Goal: Transaction & Acquisition: Purchase product/service

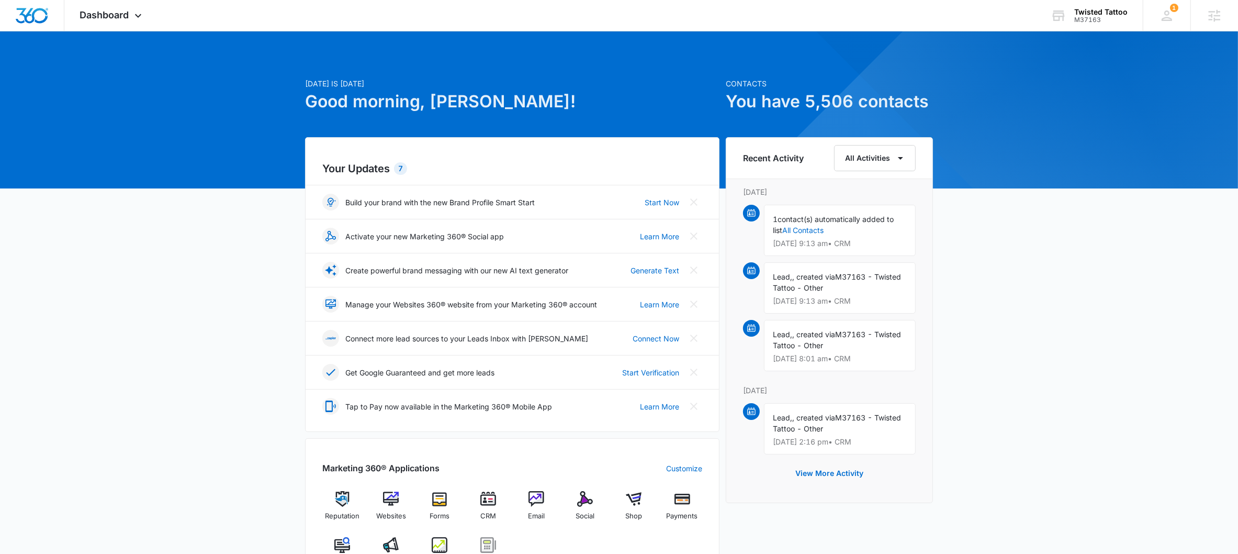
click at [440, 537] on img at bounding box center [440, 545] width 16 height 16
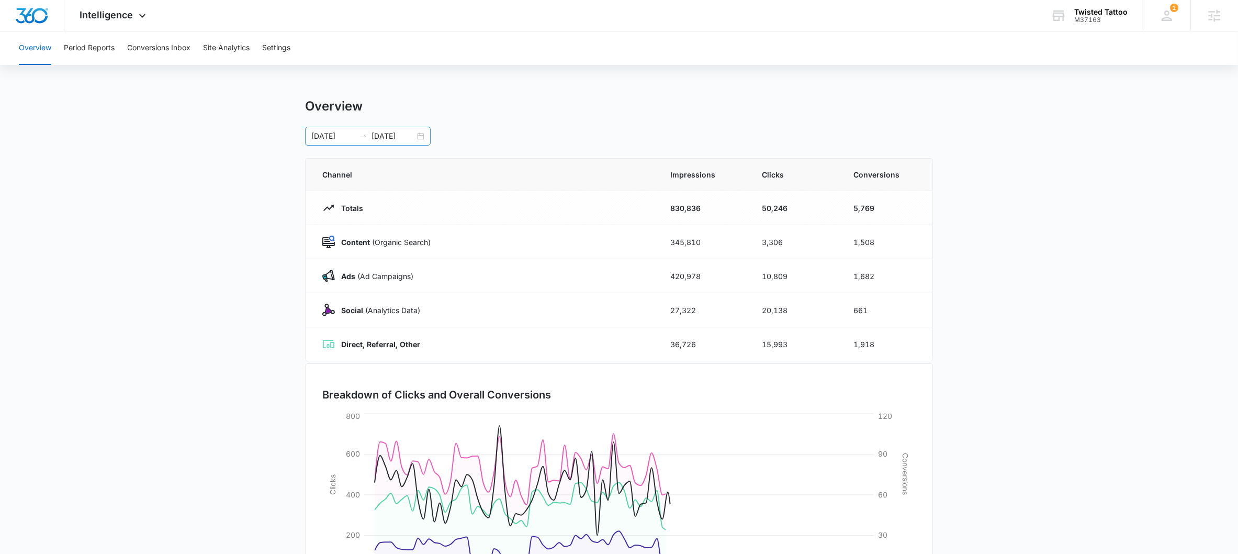
click at [362, 136] on icon "swap-right" at bounding box center [363, 136] width 8 height 8
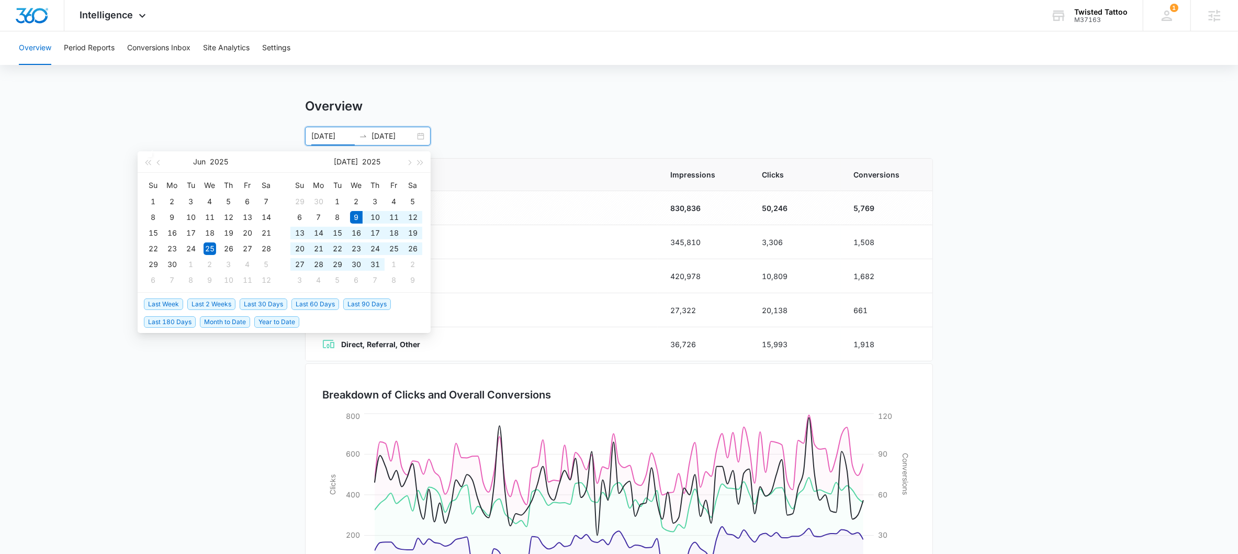
click at [363, 302] on span "Last 90 Days" at bounding box center [367, 304] width 48 height 12
type input "[DATE]"
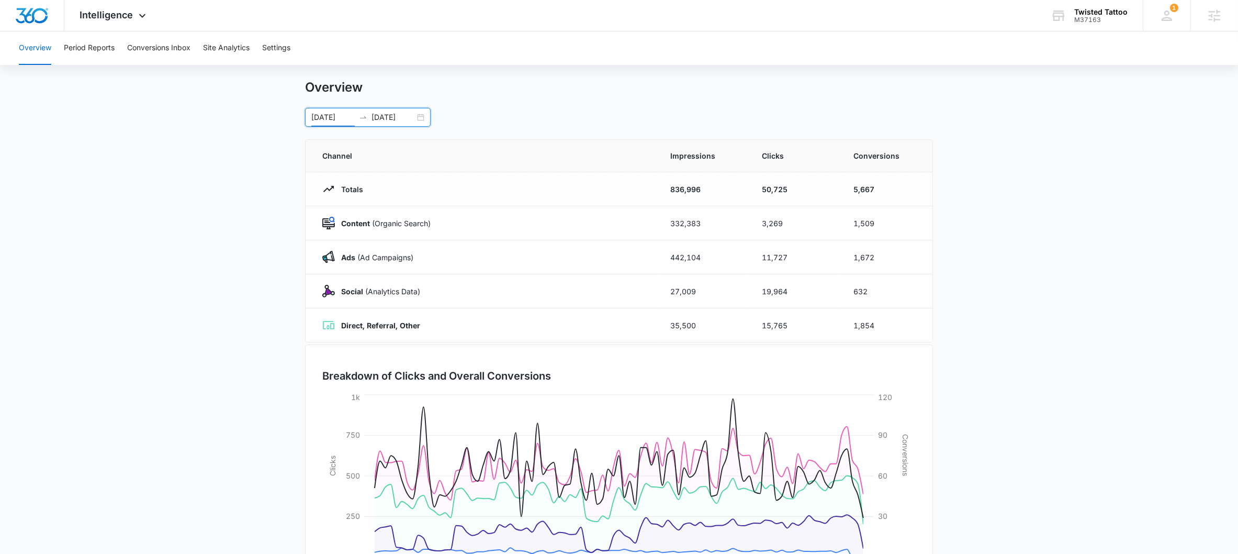
scroll to position [49, 0]
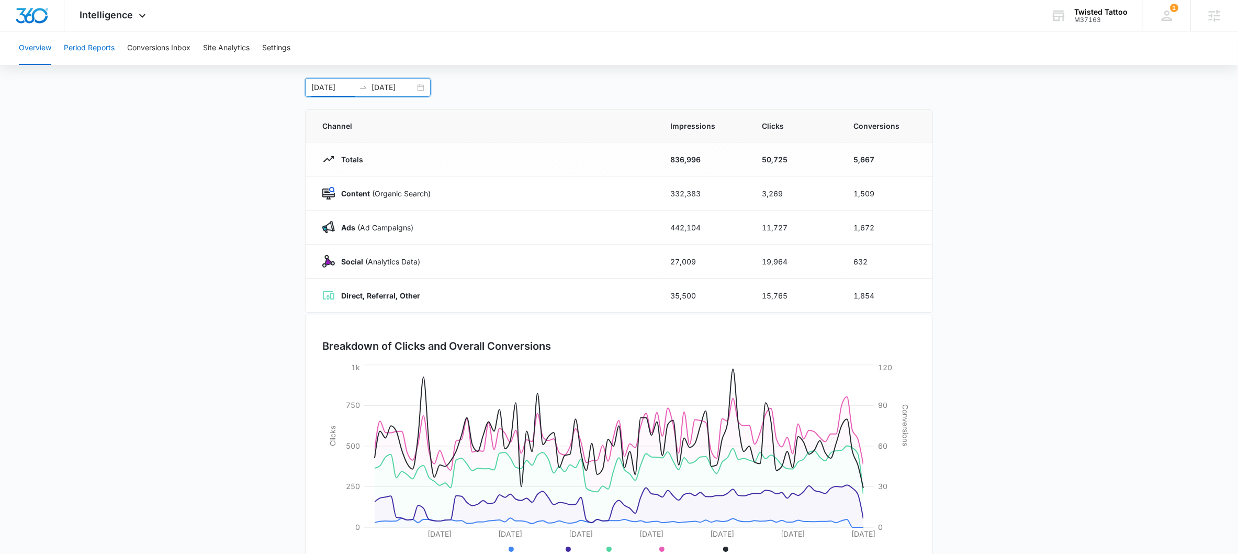
click at [101, 43] on button "Period Reports" at bounding box center [89, 47] width 51 height 33
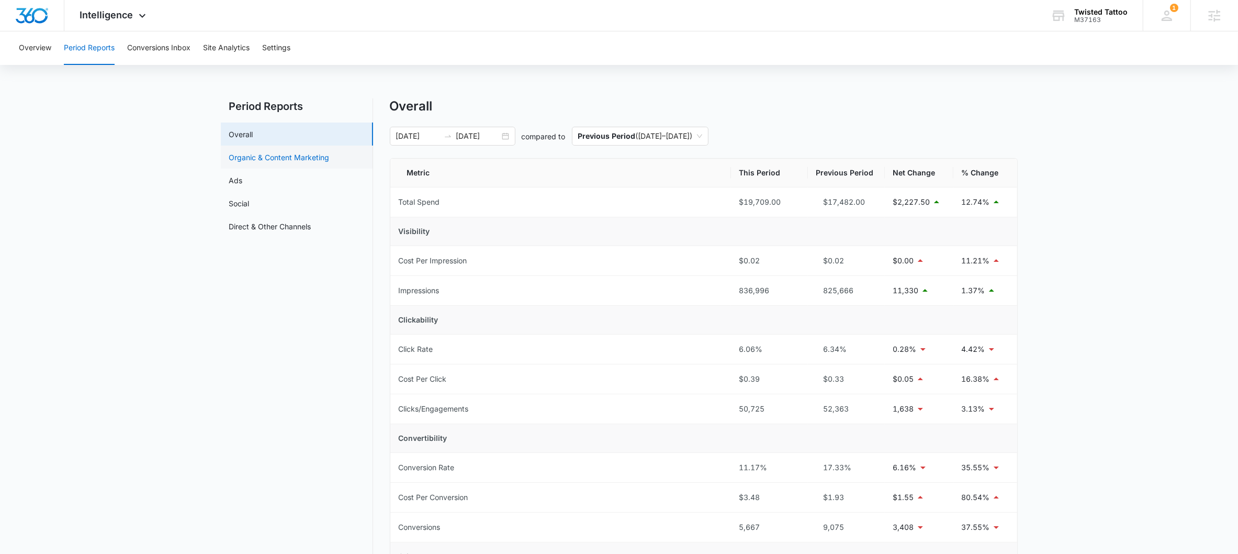
click at [301, 161] on link "Organic & Content Marketing" at bounding box center [279, 157] width 100 height 11
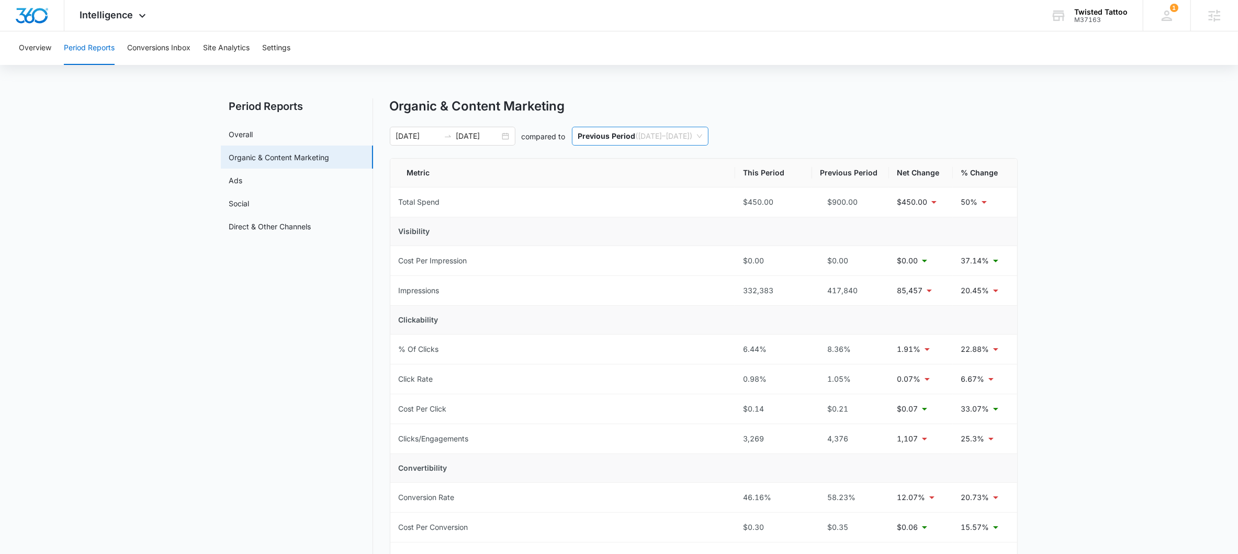
click at [620, 145] on div "Previous Period ( 04/09/2025 – 07/08/2025 )" at bounding box center [640, 136] width 137 height 19
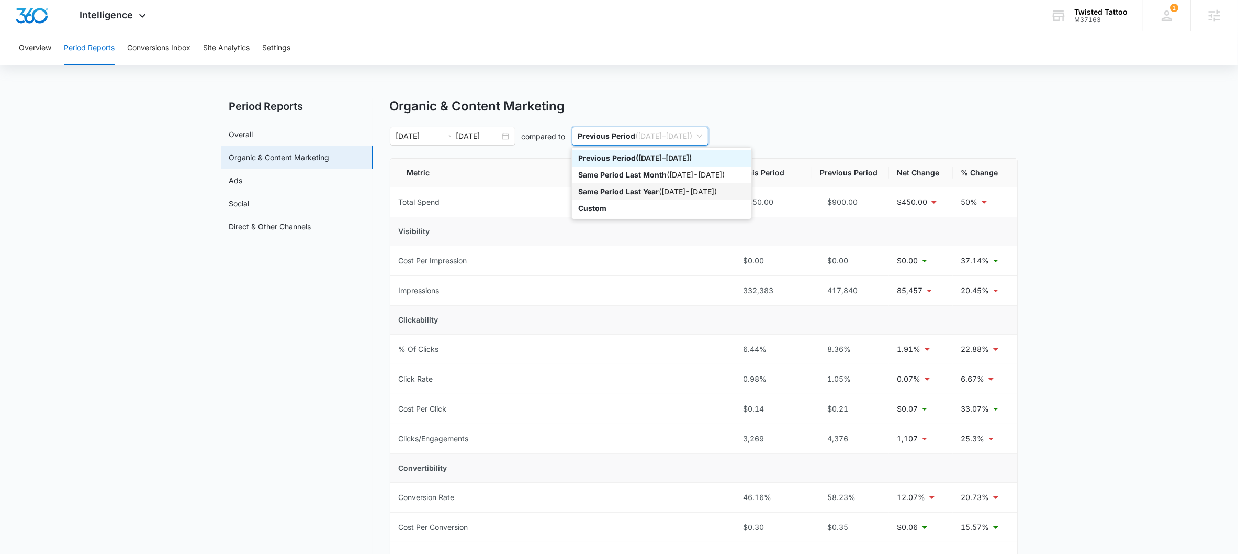
click at [621, 188] on p "Same Period Last Year" at bounding box center [618, 191] width 81 height 9
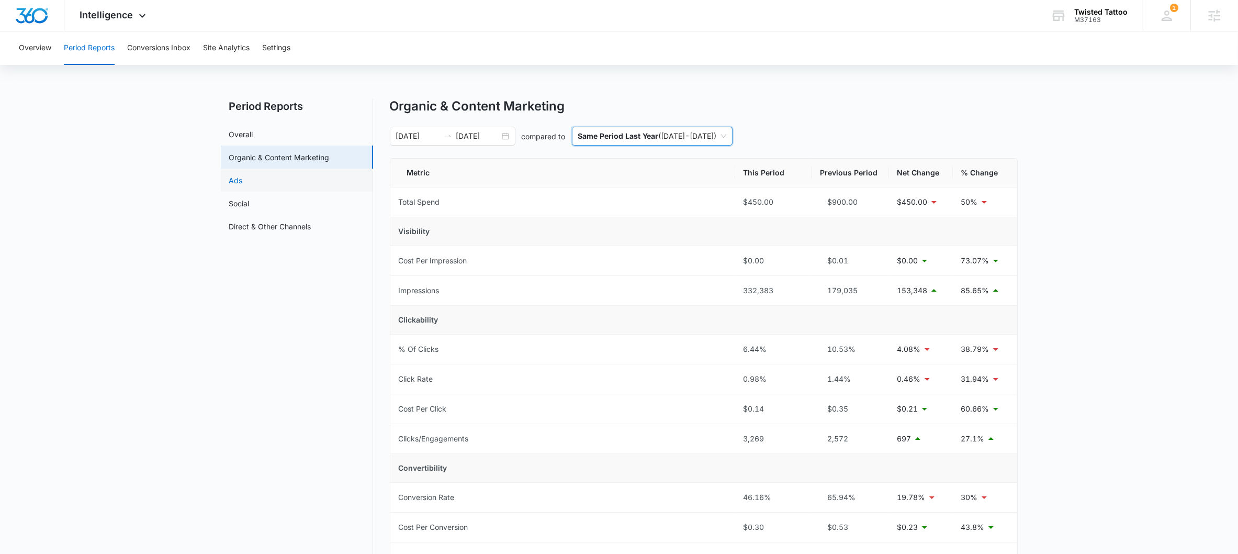
click at [243, 186] on link "Ads" at bounding box center [236, 180] width 14 height 11
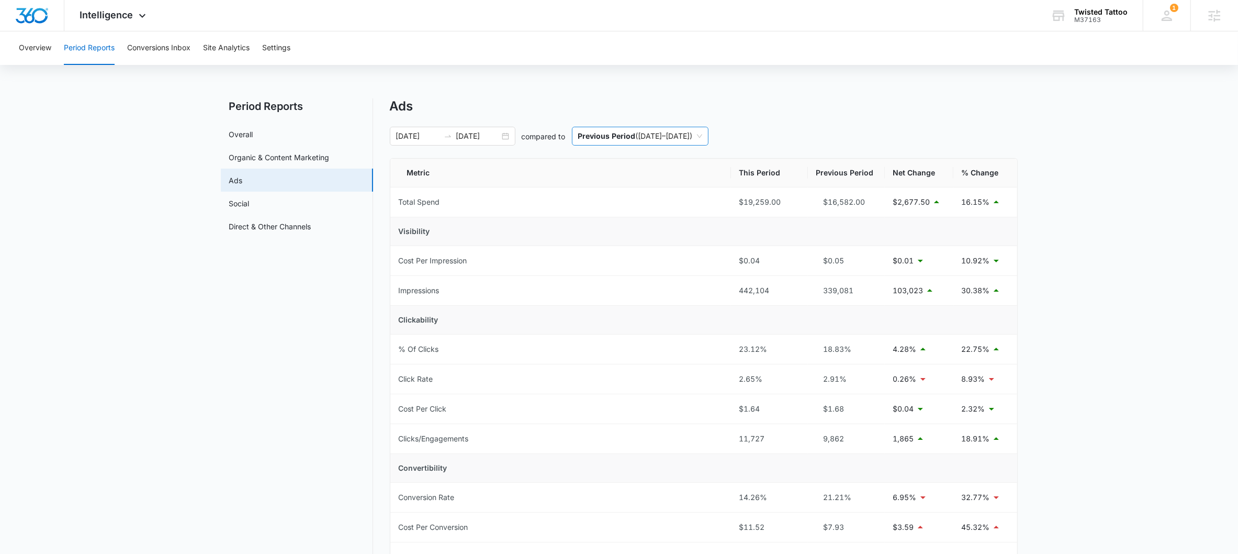
click at [663, 138] on span "Previous Period ( 04/09/2025 – 07/08/2025 )" at bounding box center [640, 136] width 124 height 18
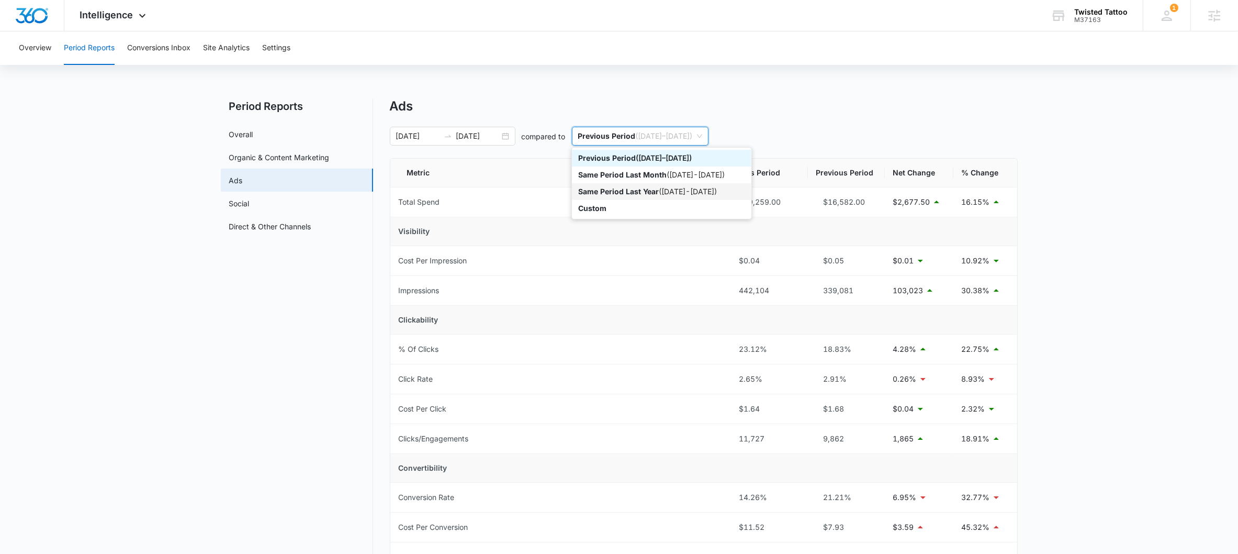
click at [647, 184] on div "Same Period Last Year ( 07/09/2024 - 10/07/2024 )" at bounding box center [661, 191] width 179 height 17
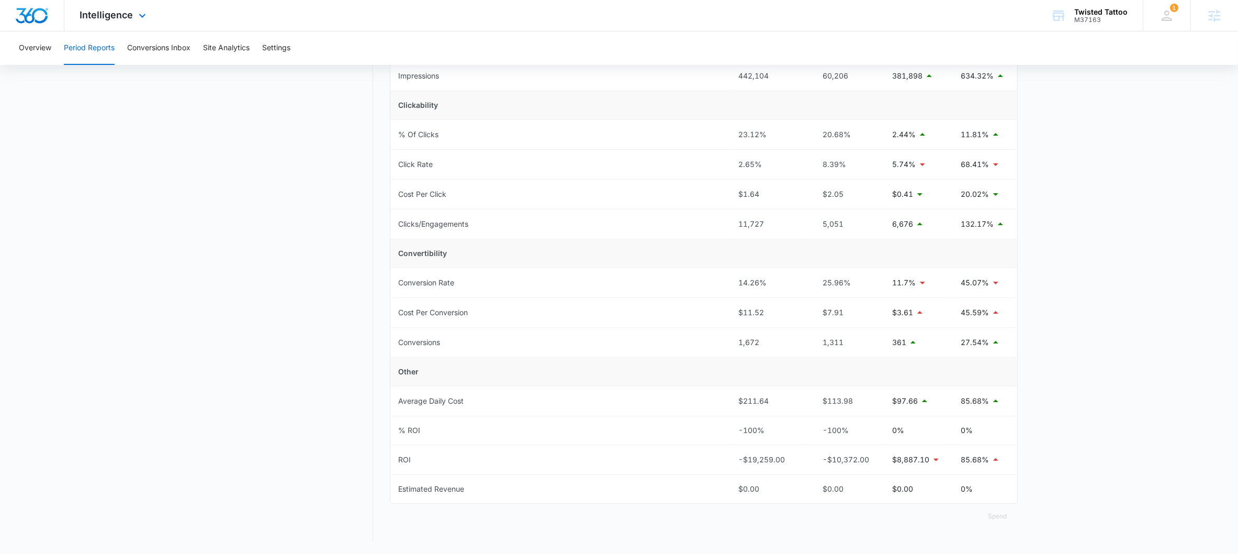
scroll to position [30, 0]
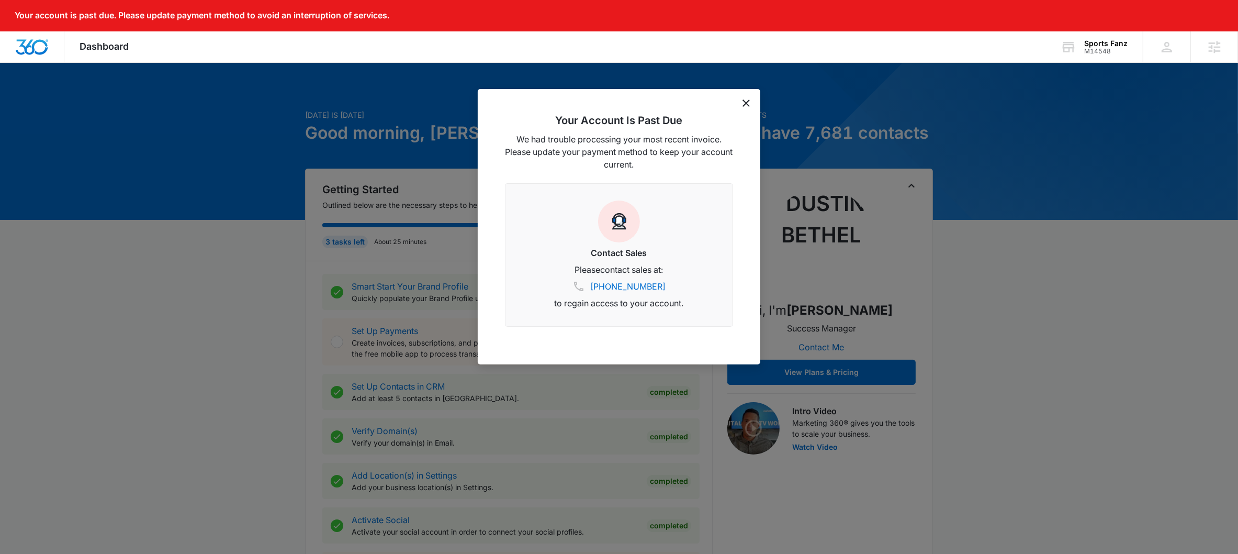
click at [747, 105] on icon "dismiss this dialog" at bounding box center [746, 102] width 7 height 7
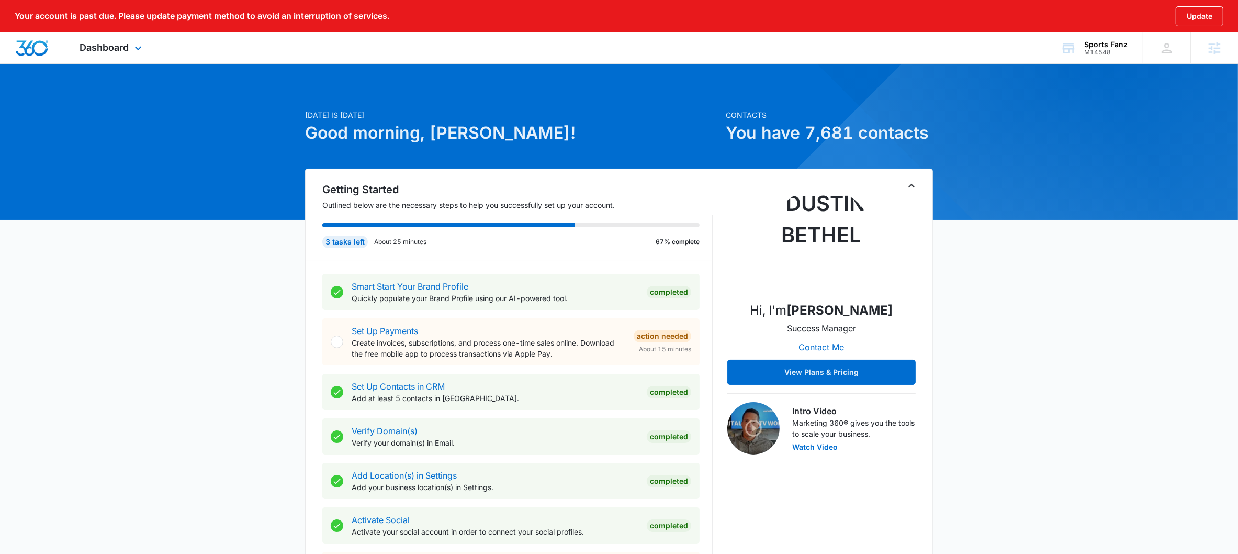
click at [113, 38] on div "Dashboard Apps Reputation Websites Forms CRM Email Social Shop Payments POS Con…" at bounding box center [112, 47] width 96 height 31
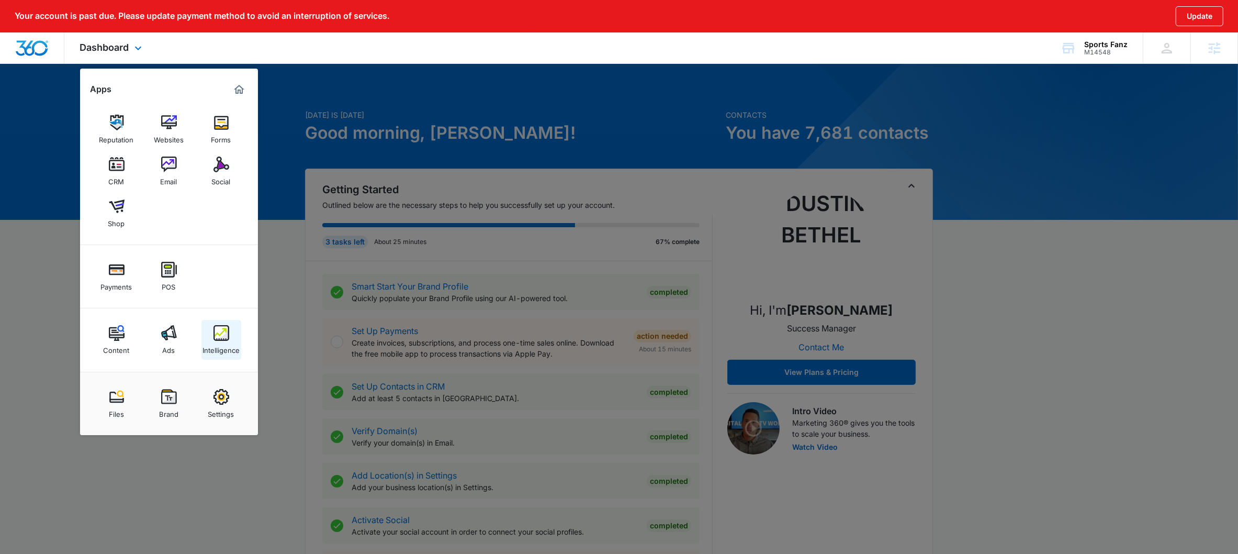
click at [230, 343] on div "Intelligence" at bounding box center [221, 348] width 37 height 14
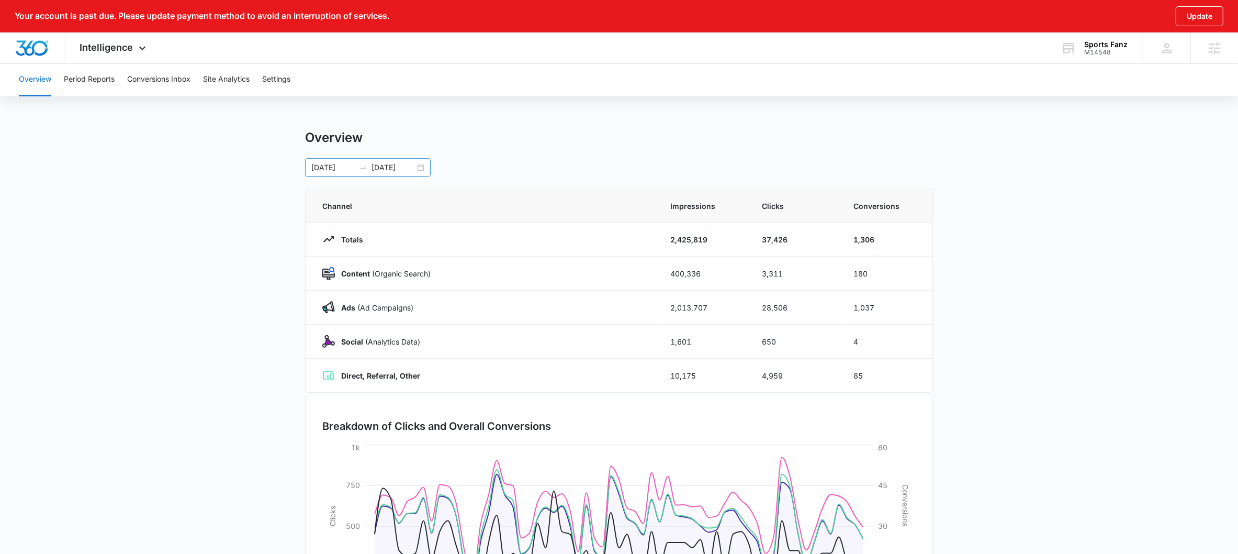
click at [358, 164] on div at bounding box center [363, 167] width 17 height 8
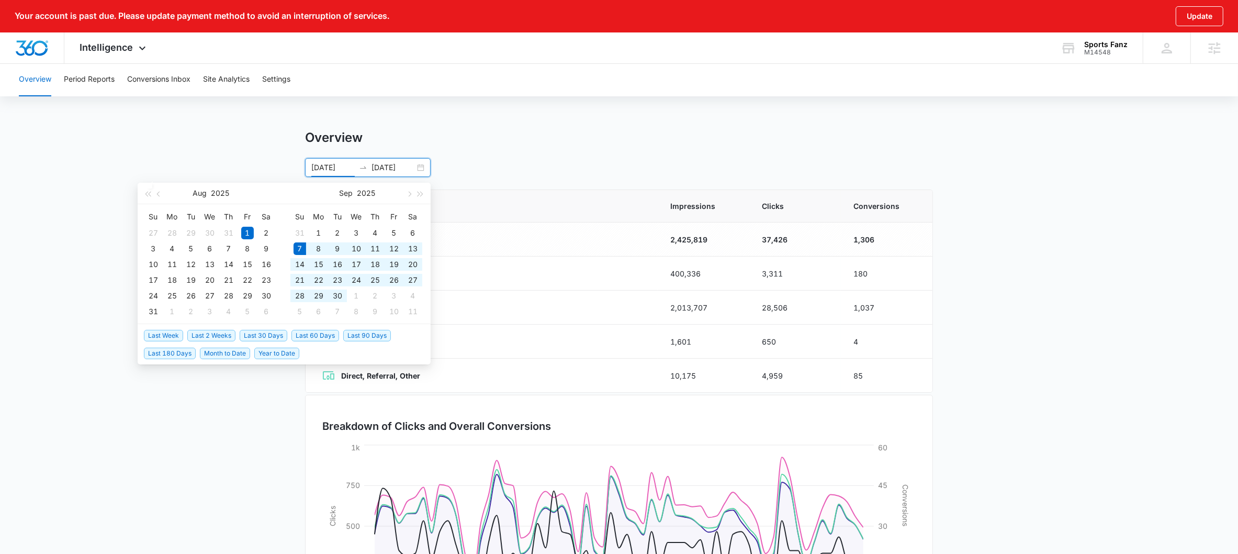
click at [278, 331] on span "Last 30 Days" at bounding box center [264, 336] width 48 height 12
type input "09/07/2025"
type input "10/07/2025"
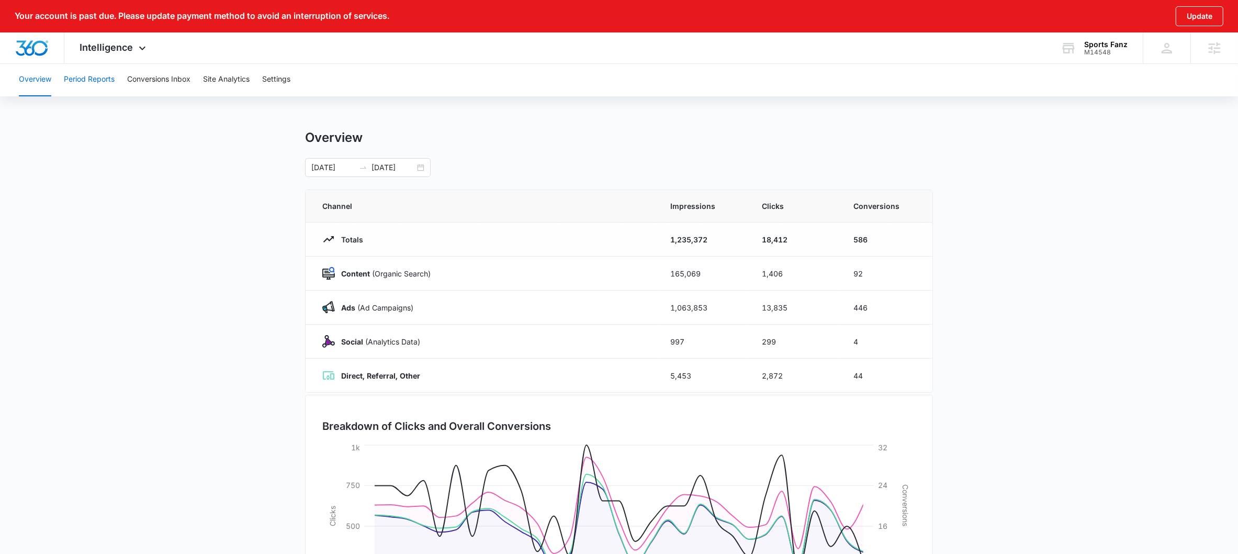
click at [86, 84] on button "Period Reports" at bounding box center [89, 79] width 51 height 33
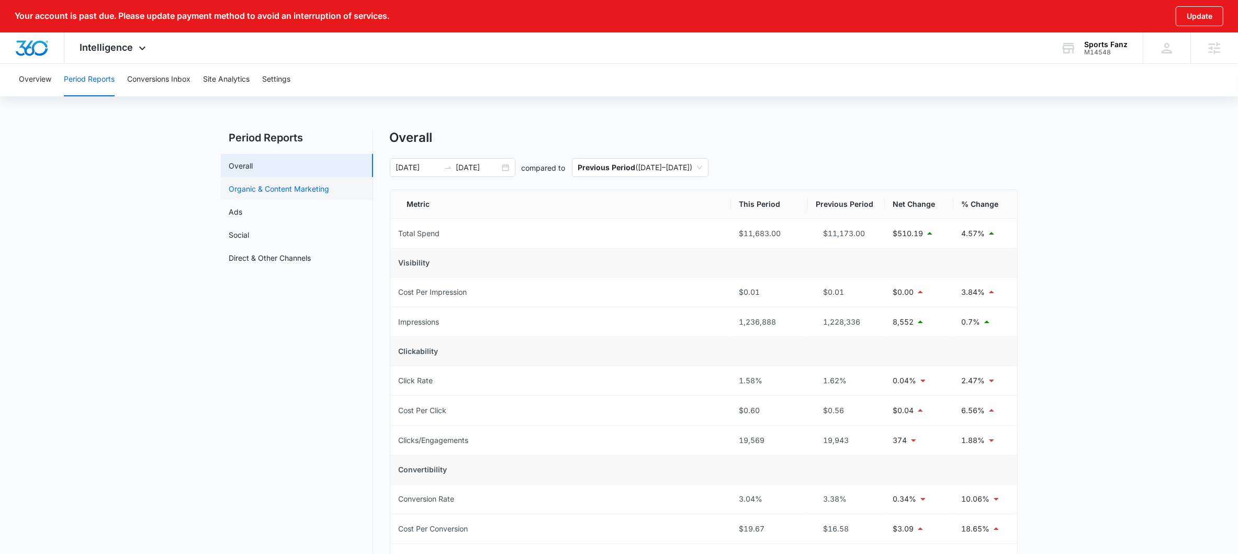
click at [259, 186] on link "Organic & Content Marketing" at bounding box center [279, 188] width 100 height 11
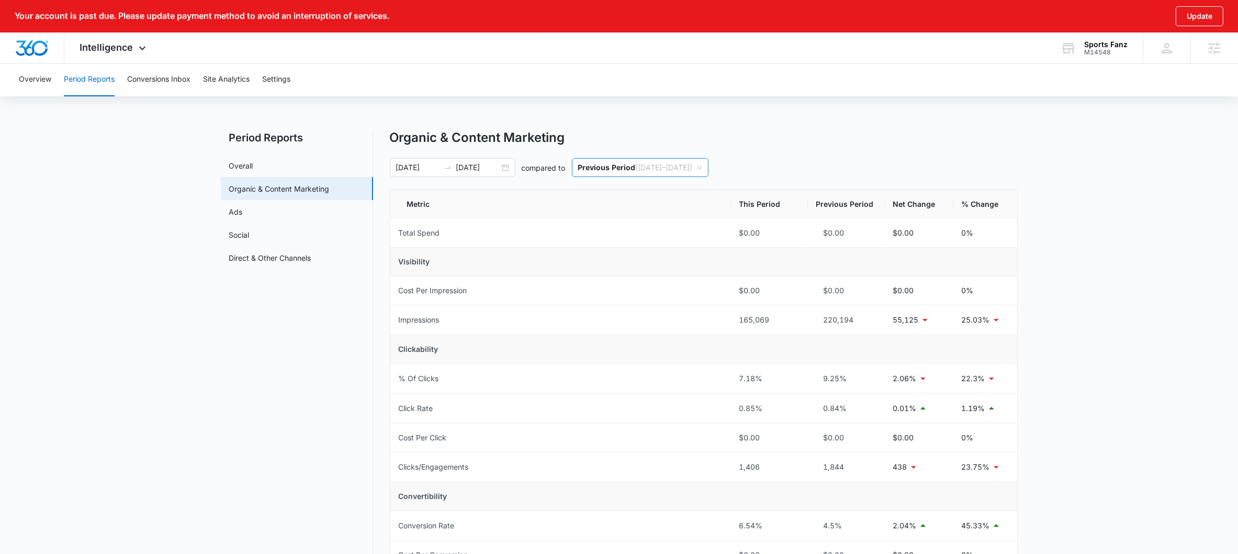
click at [621, 172] on span "Previous Period ( 08/07/2025 – 09/06/2025 )" at bounding box center [640, 168] width 124 height 18
click at [623, 221] on p "Same Period Last Year" at bounding box center [618, 222] width 81 height 9
click at [253, 167] on link "Overall" at bounding box center [241, 165] width 24 height 11
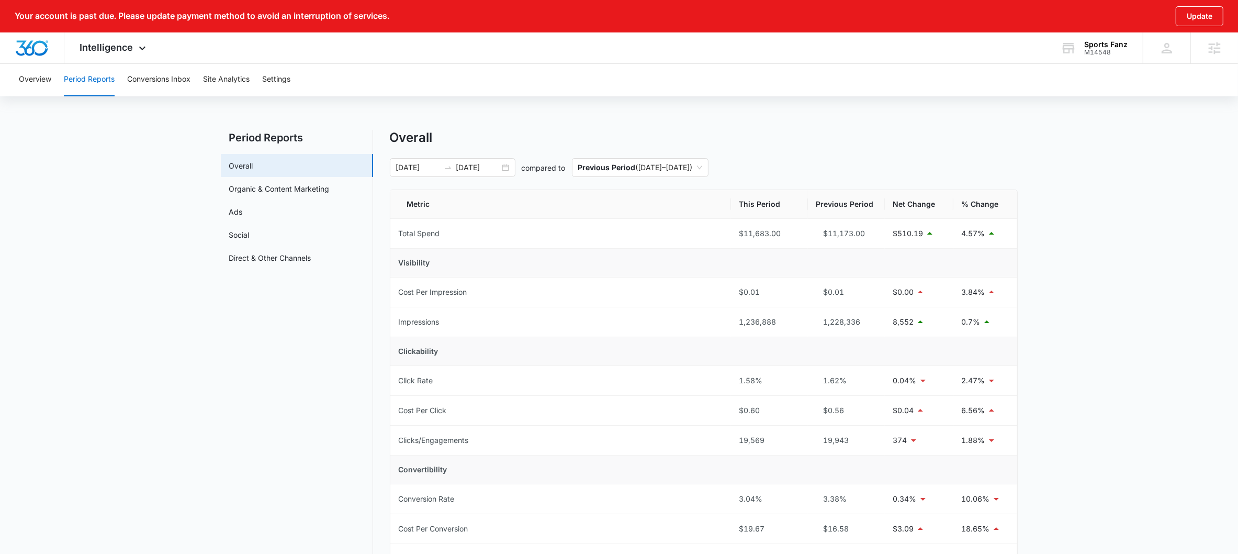
click at [662, 181] on div "Overall 09/07/2025 10/07/2025 compared to Previous Period ( 08/07/2025 – 09/06/…" at bounding box center [704, 528] width 628 height 796
click at [663, 175] on span "Previous Period ( 08/07/2025 – 09/06/2025 )" at bounding box center [640, 168] width 124 height 18
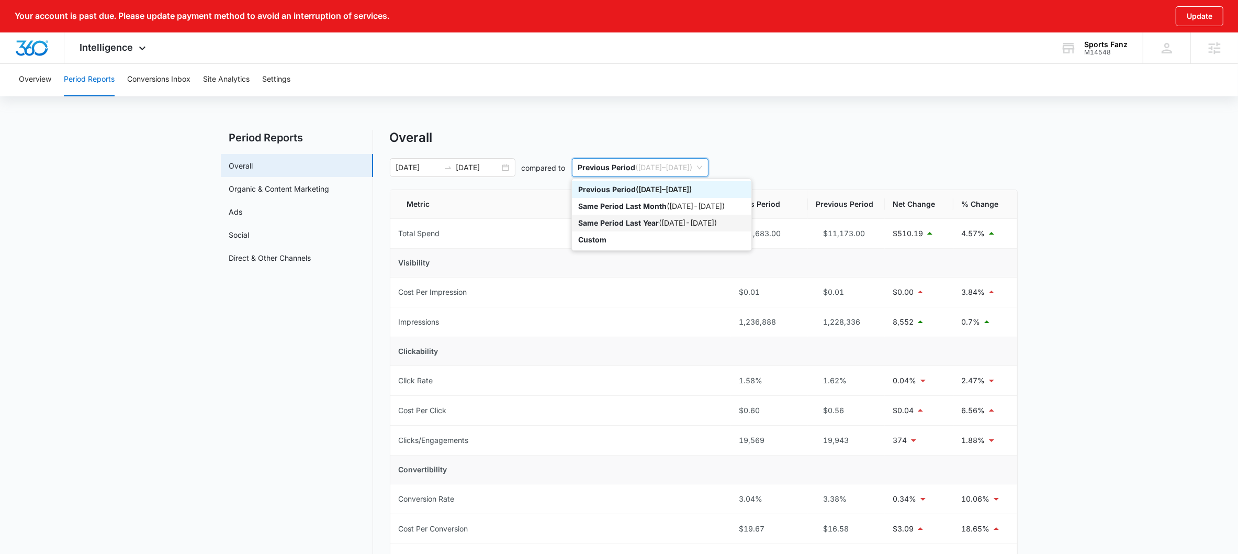
click at [658, 217] on div "Same Period Last Year ( 09/07/2024 - 10/07/2024 )" at bounding box center [661, 223] width 167 height 12
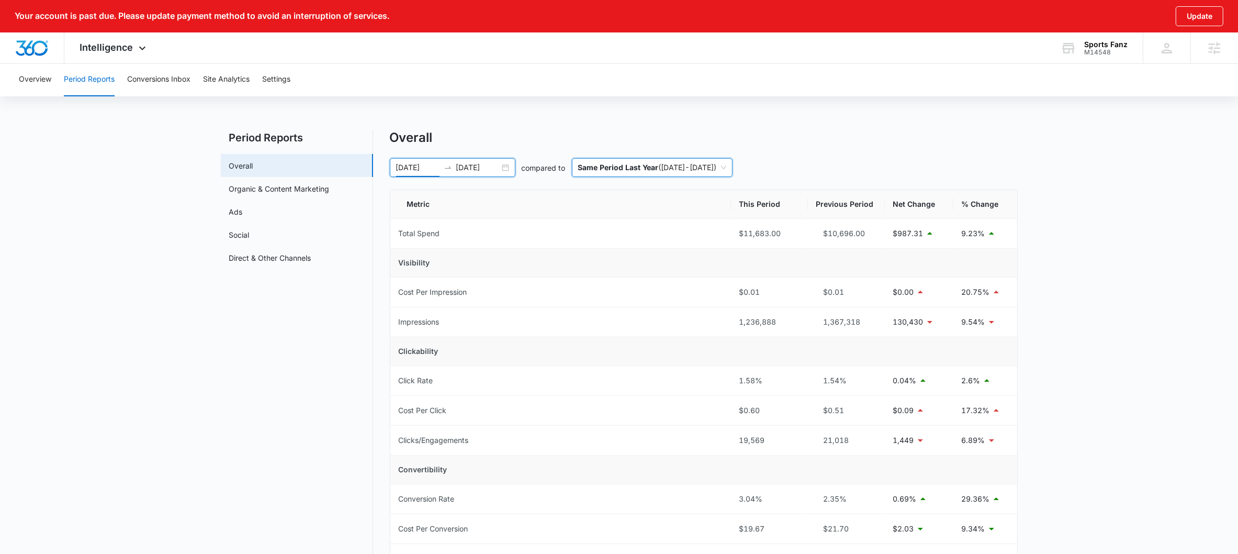
click at [417, 164] on input "09/07/2025" at bounding box center [417, 168] width 43 height 12
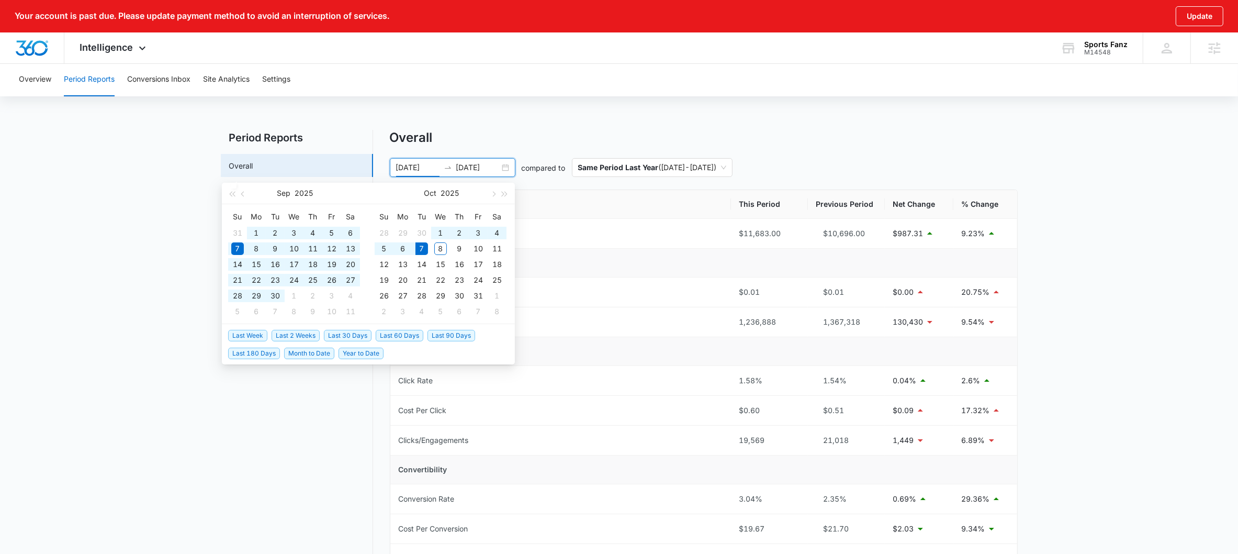
click at [457, 338] on span "Last 90 Days" at bounding box center [452, 336] width 48 height 12
type input "07/09/2025"
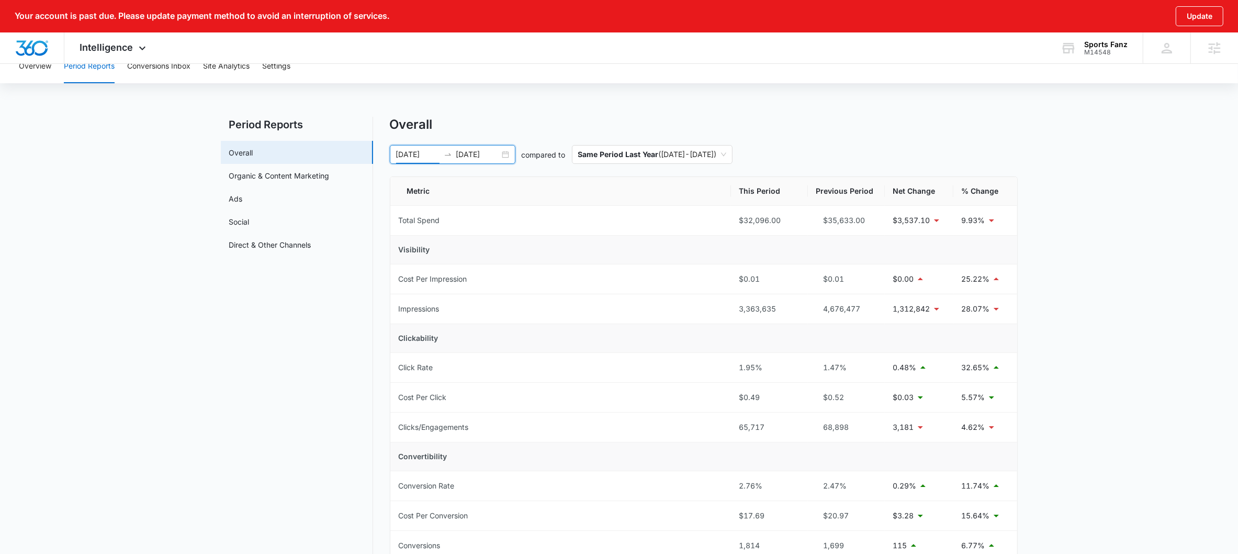
scroll to position [30, 0]
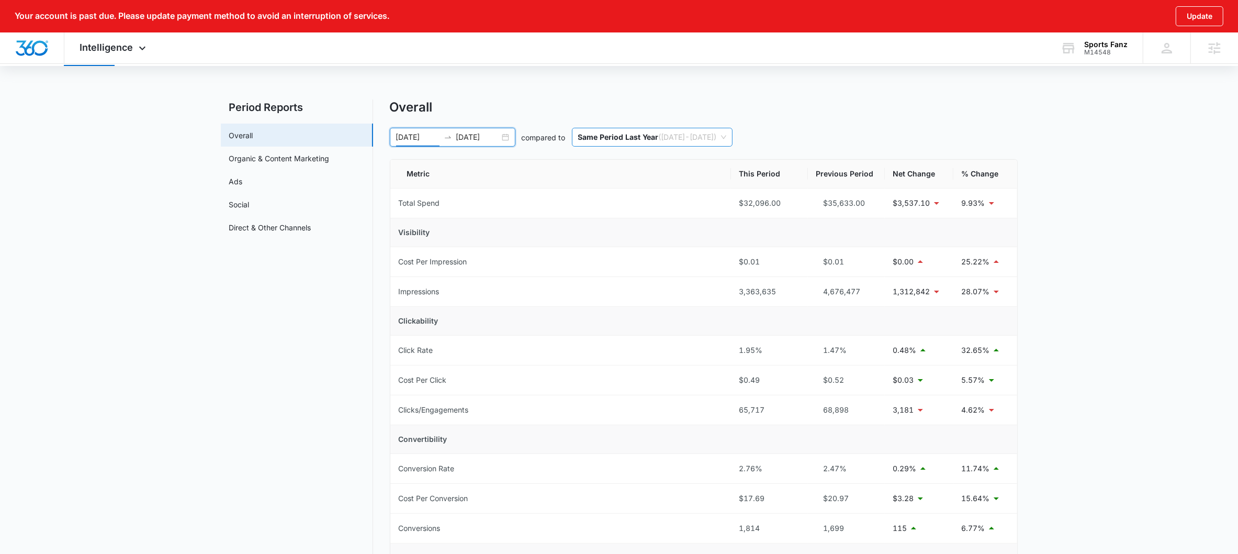
click at [652, 139] on p "Same Period Last Year" at bounding box center [618, 136] width 81 height 9
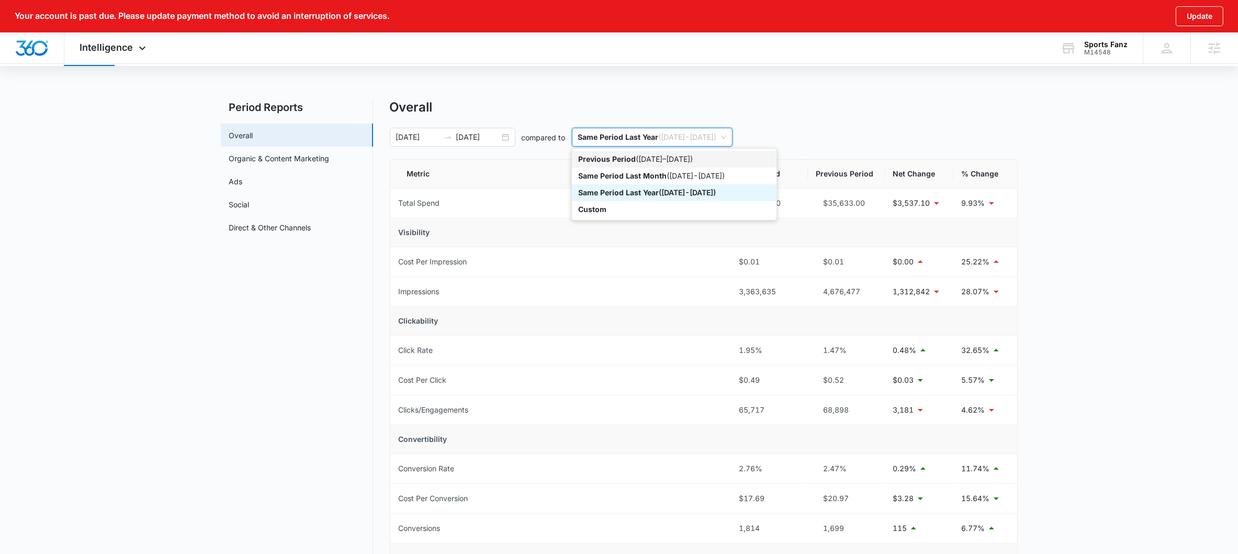
click at [653, 162] on div "Previous Period ( 04/09/2025 – 07/08/2025 )" at bounding box center [674, 159] width 192 height 12
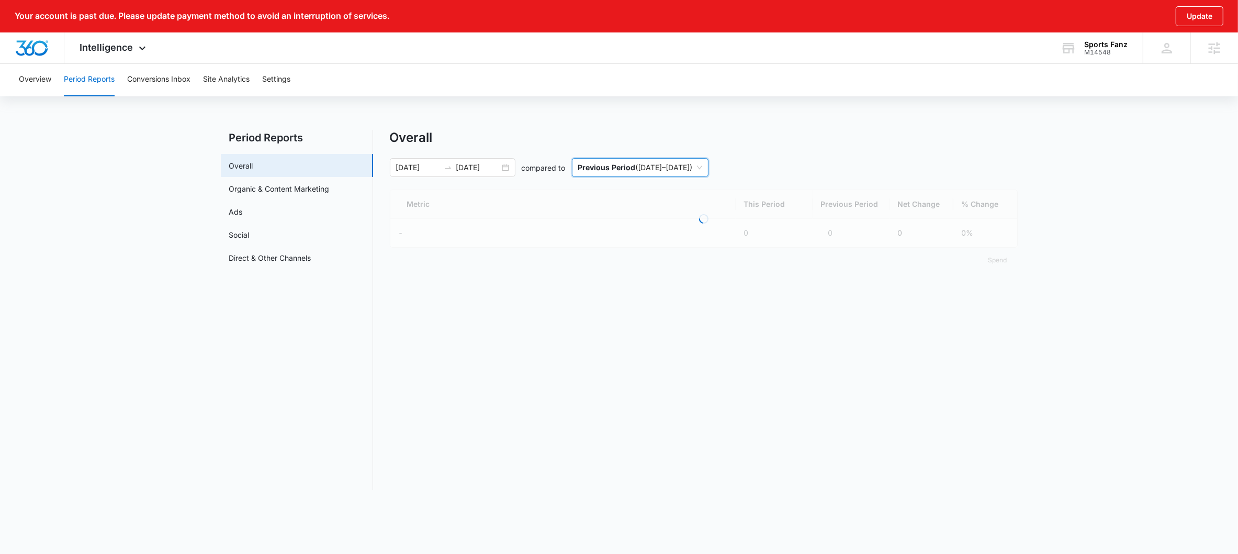
scroll to position [0, 0]
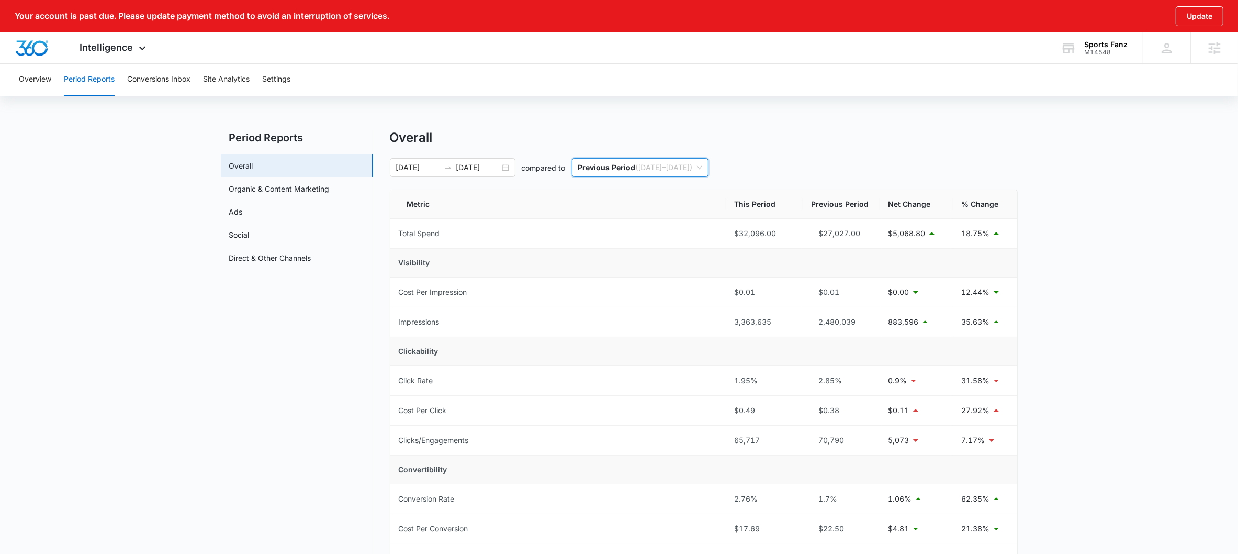
click at [599, 165] on p "Previous Period" at bounding box center [607, 167] width 58 height 9
click at [612, 222] on p "Same Period Last Year" at bounding box center [618, 222] width 81 height 9
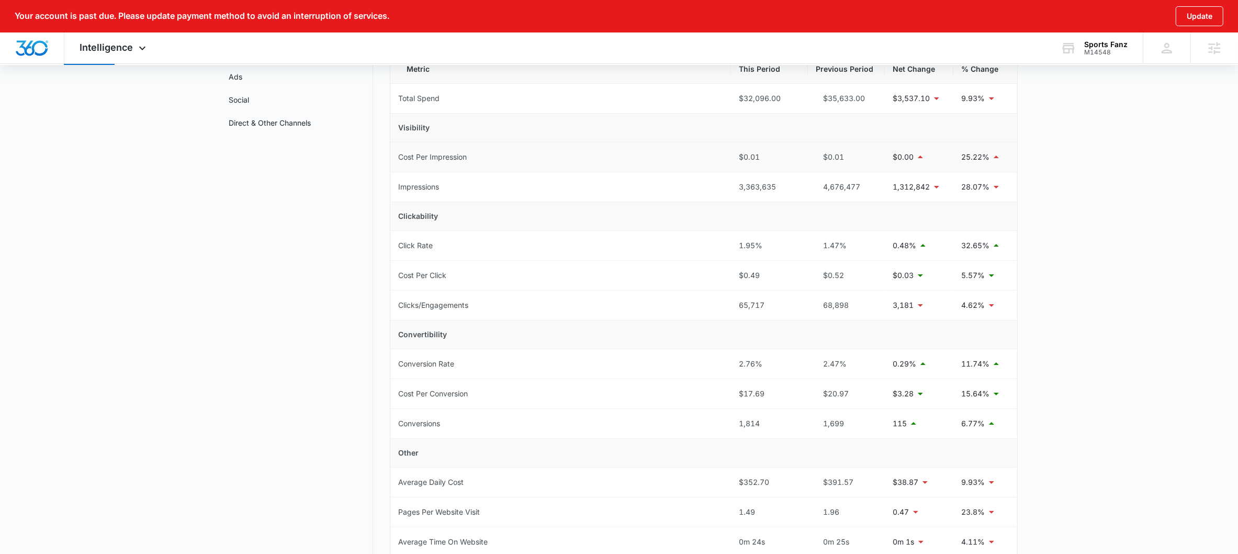
scroll to position [206, 0]
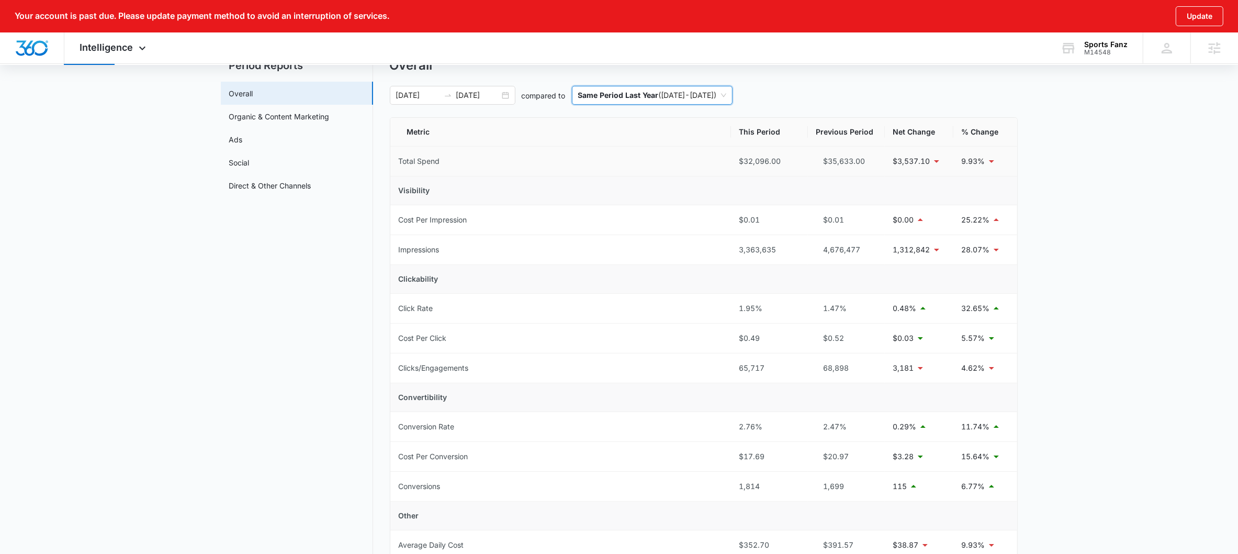
scroll to position [71, 0]
click at [307, 113] on link "Organic & Content Marketing" at bounding box center [279, 118] width 100 height 11
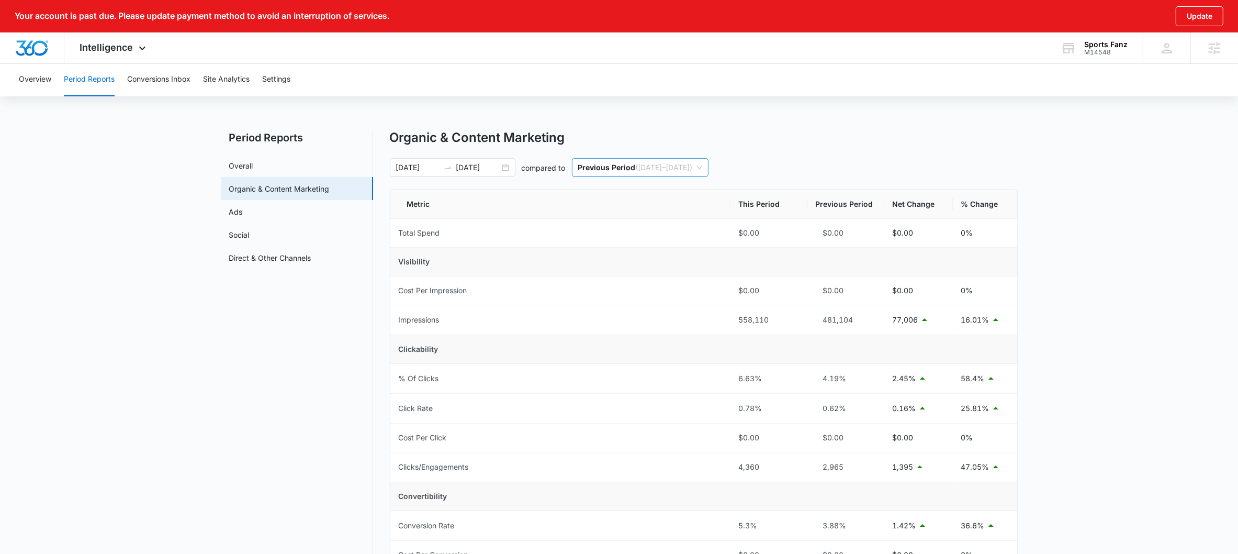
click at [657, 170] on span "Previous Period ( 04/09/2025 – 07/08/2025 )" at bounding box center [640, 168] width 124 height 18
click at [655, 215] on div "Same Period Last Year ( 07/09/2024 - 10/07/2024 )" at bounding box center [661, 223] width 179 height 17
click at [243, 209] on link "Ads" at bounding box center [236, 211] width 14 height 11
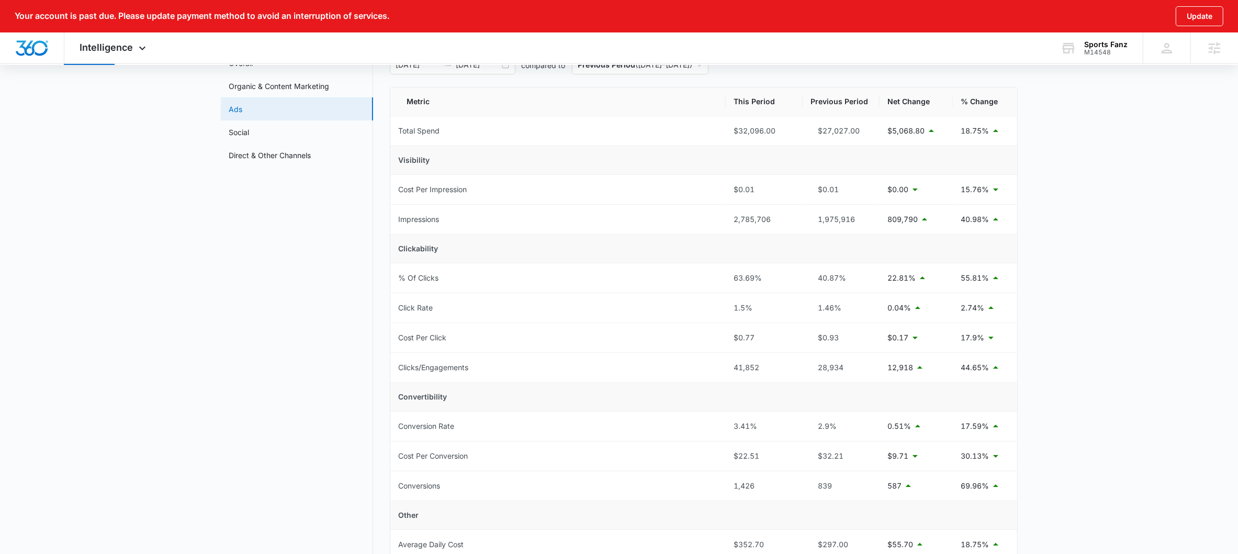
scroll to position [83, 0]
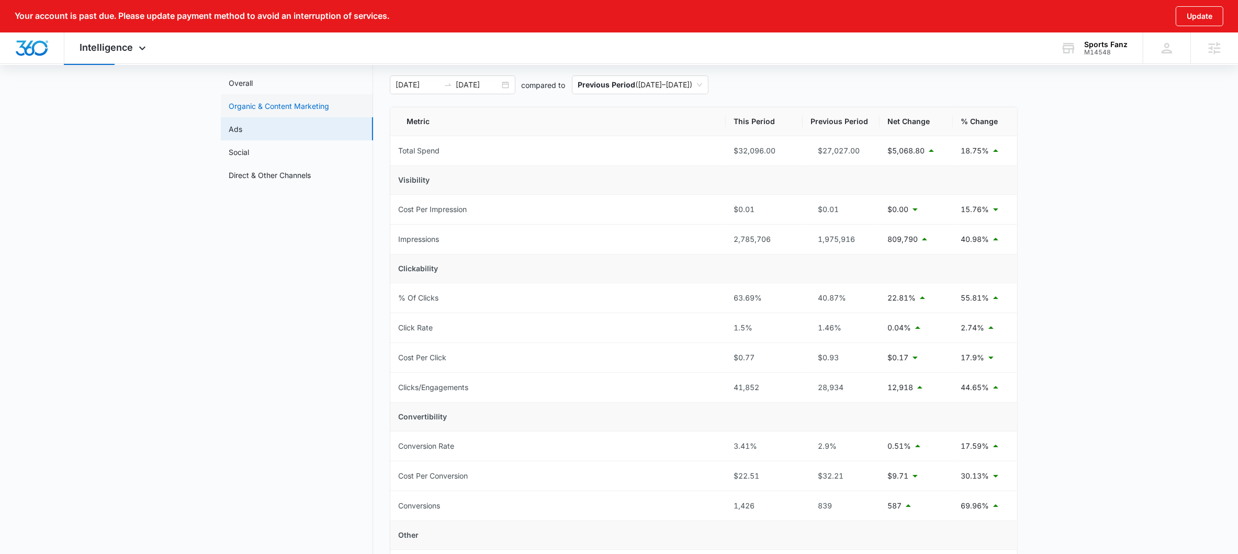
click at [259, 105] on link "Organic & Content Marketing" at bounding box center [279, 105] width 100 height 11
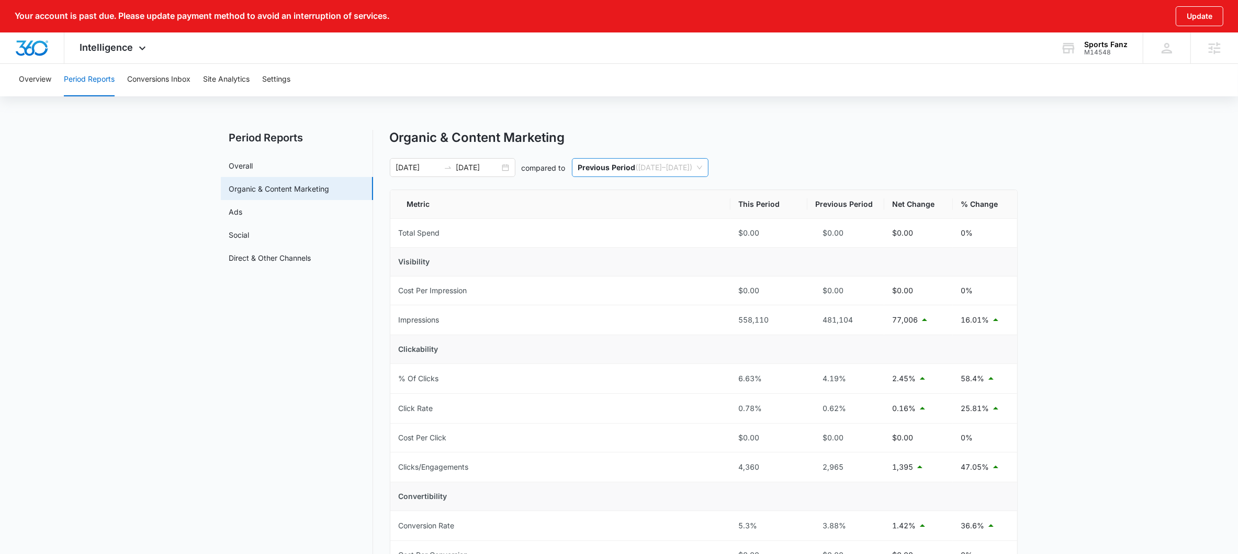
click at [634, 170] on span "Previous Period ( 04/09/2025 – 07/08/2025 )" at bounding box center [640, 168] width 124 height 18
click at [632, 212] on div "Same Period Last Month ( 06/09/2025 - 09/07/2025 )" at bounding box center [661, 206] width 179 height 17
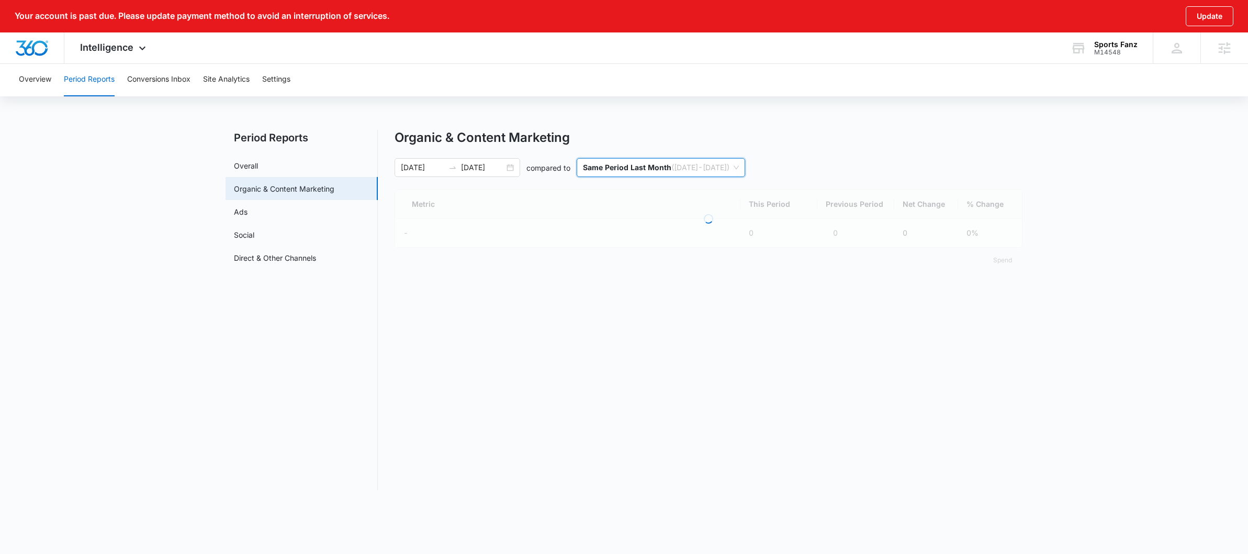
click at [644, 173] on span "Same Period Last Month ( 06/09/2025 - 09/07/2025 )" at bounding box center [661, 168] width 156 height 18
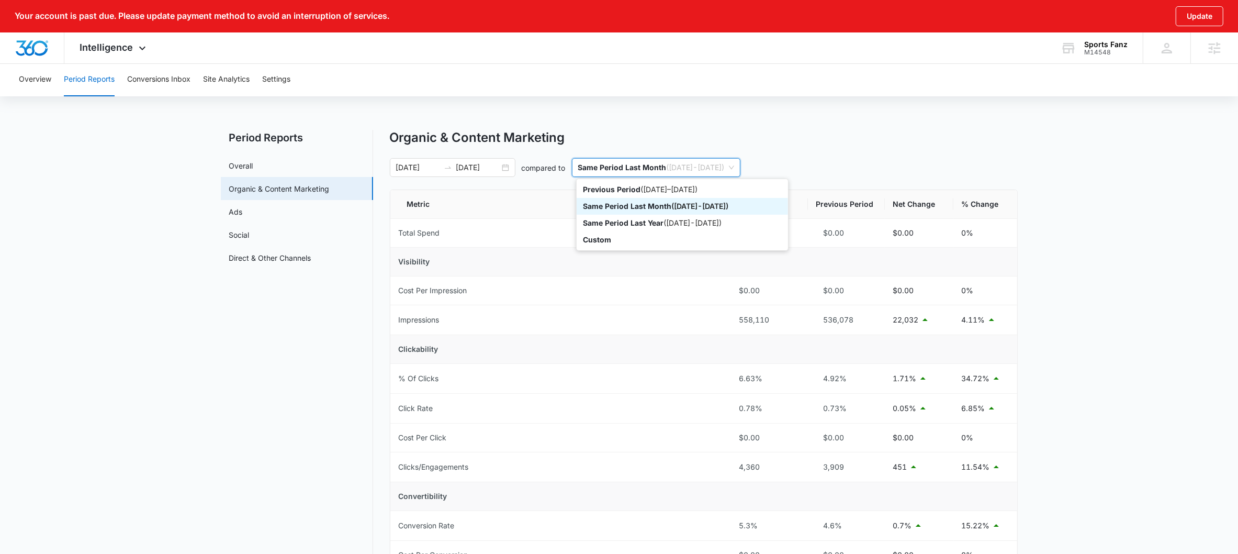
click at [656, 214] on div "Same Period Last Month ( 06/09/2025 - 09/07/2025 )" at bounding box center [682, 206] width 211 height 17
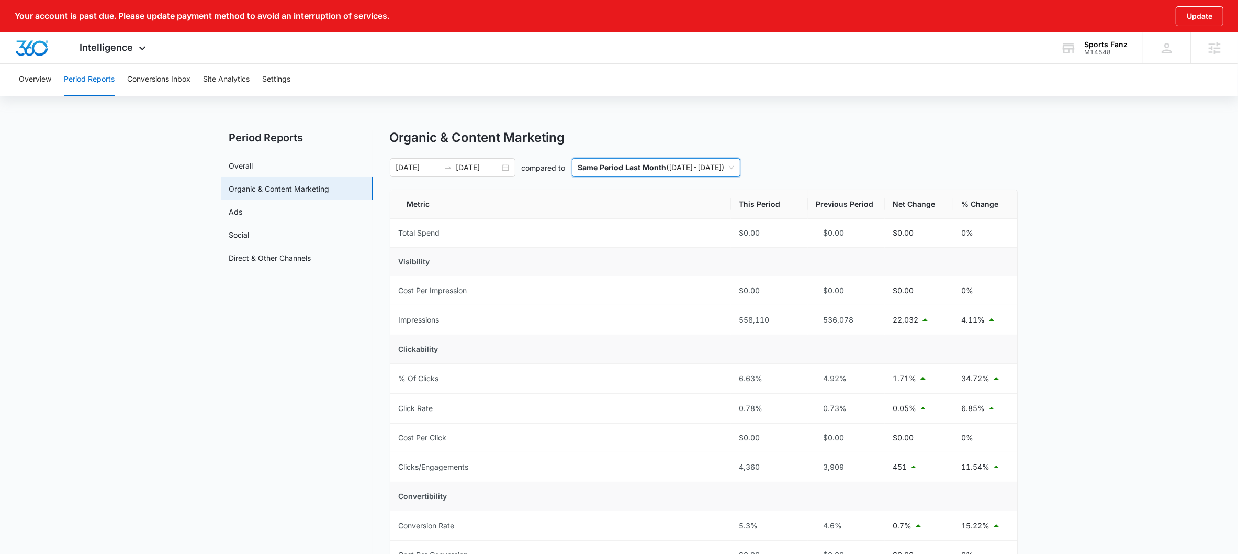
click at [658, 178] on div "Organic & Content Marketing 07/09/2025 10/07/2025 compared to last-month Same P…" at bounding box center [704, 480] width 628 height 700
click at [660, 169] on p "Same Period Last Month" at bounding box center [622, 167] width 88 height 9
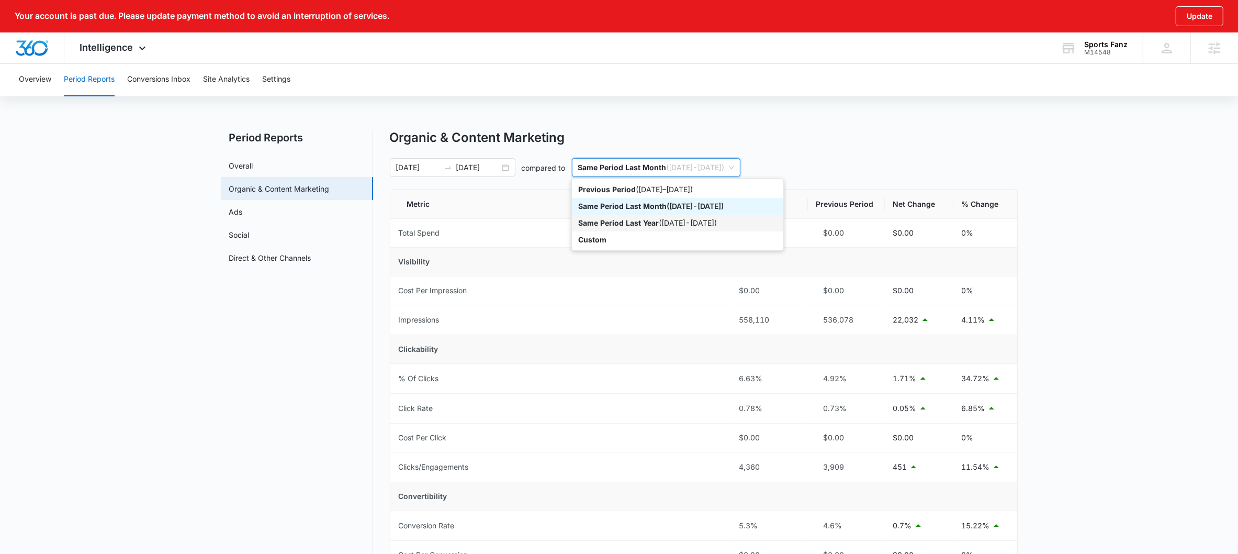
click at [659, 218] on div "Same Period Last Year ( 07/09/2024 - 10/07/2024 )" at bounding box center [677, 223] width 199 height 12
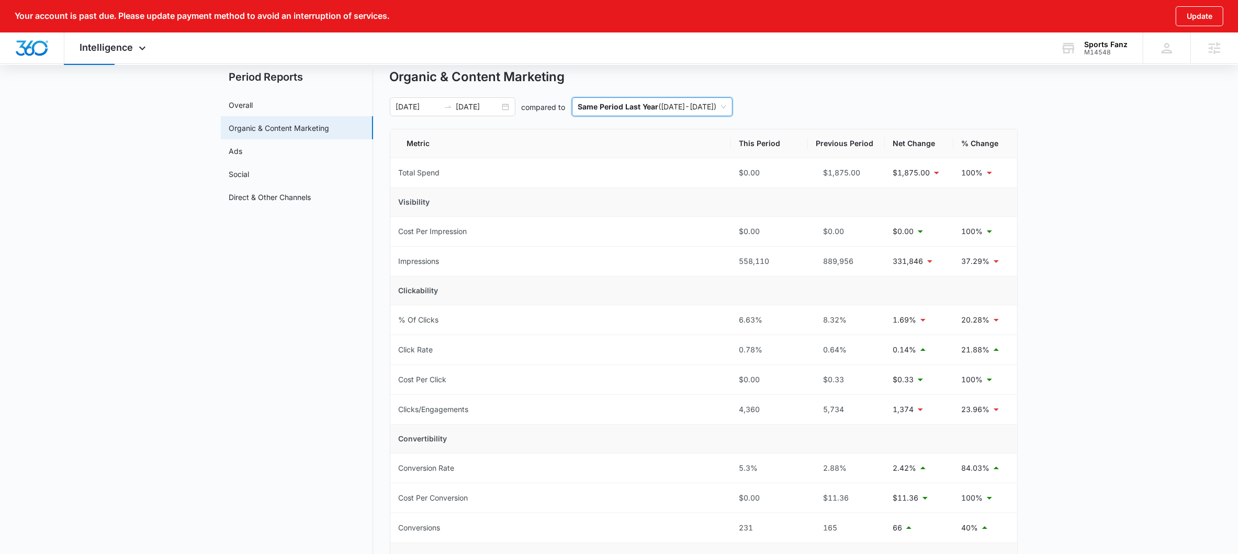
scroll to position [214, 0]
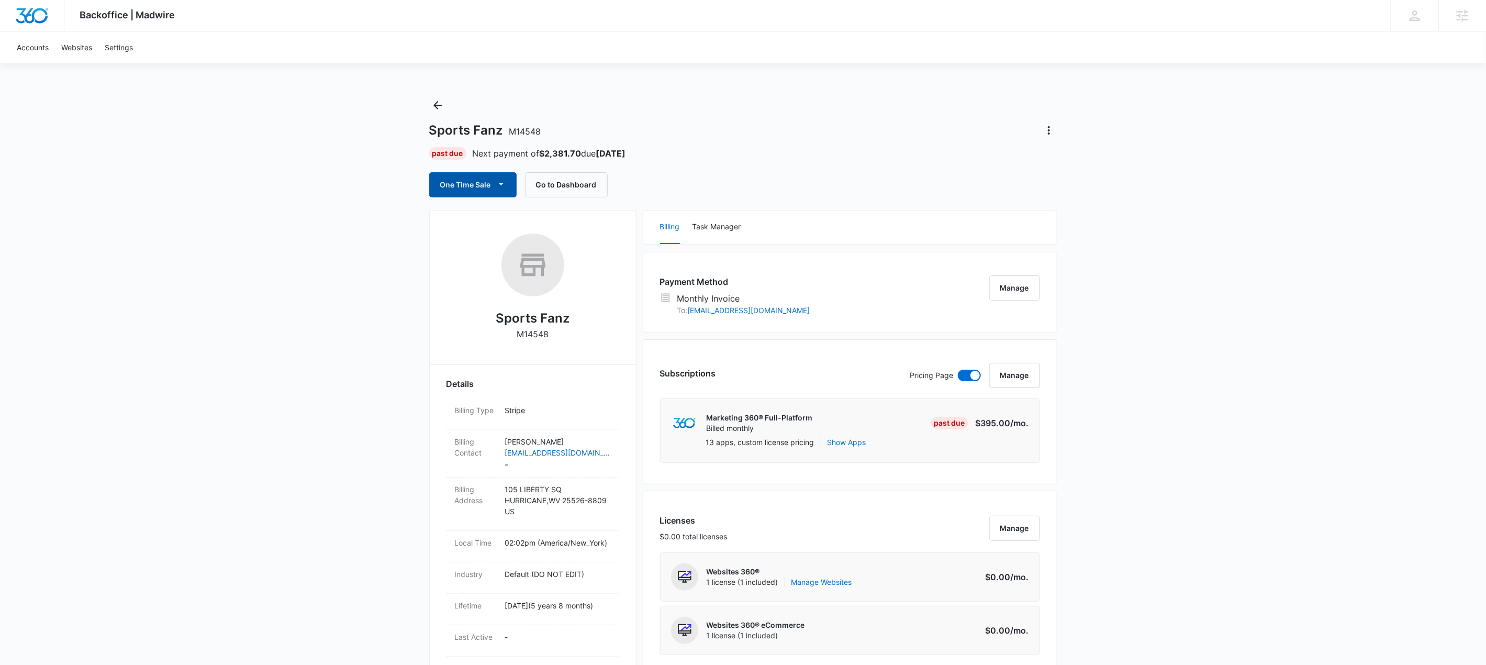
click at [470, 196] on button "One Time Sale" at bounding box center [472, 184] width 87 height 25
click at [477, 216] on div "Run One-Time Payment" at bounding box center [503, 220] width 121 height 11
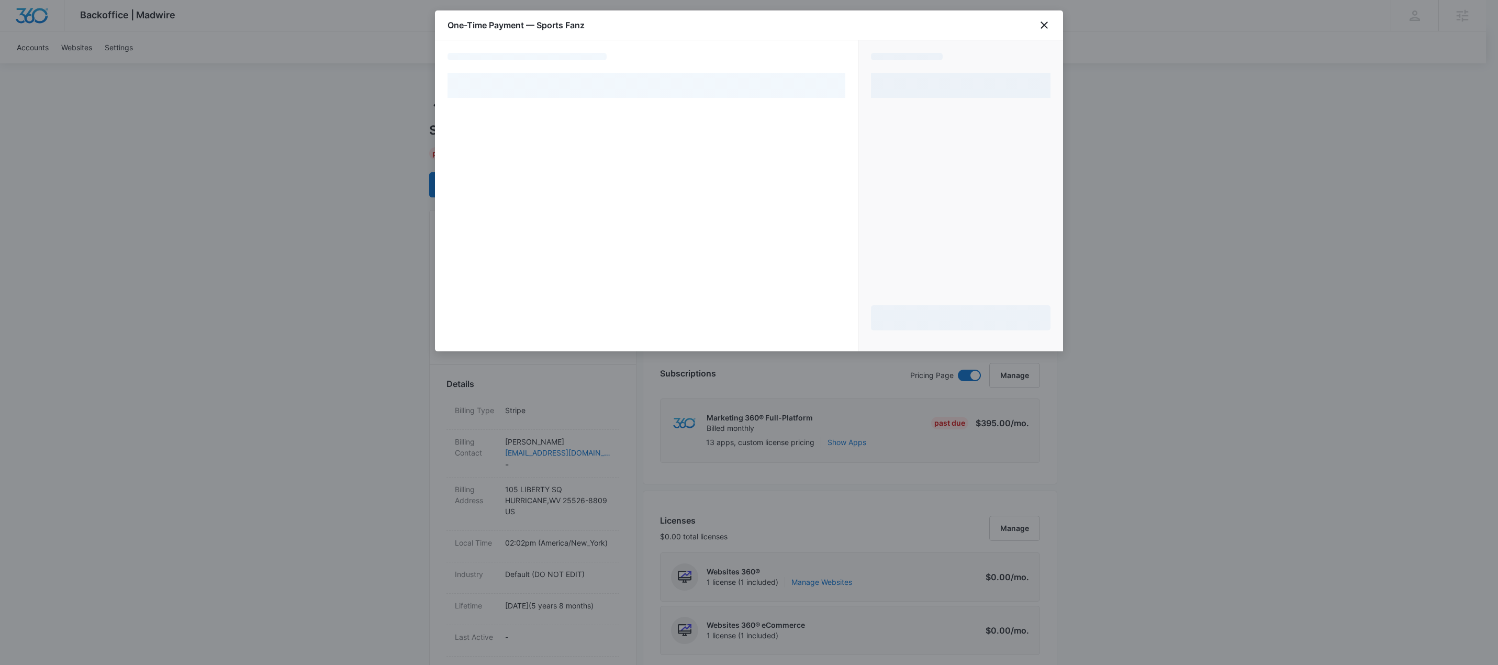
select select "MANUAL_INVOICE"
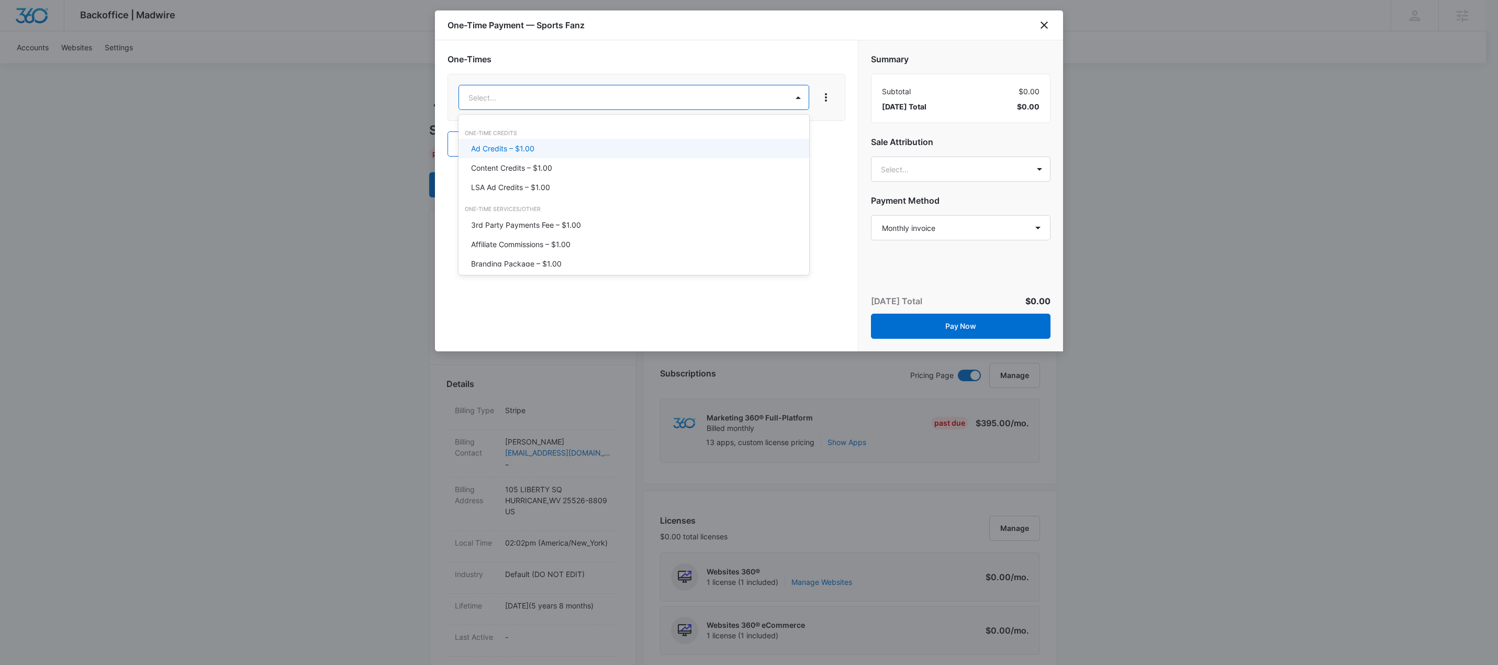
click at [501, 141] on div "Ad Credits – $1.00" at bounding box center [633, 148] width 350 height 19
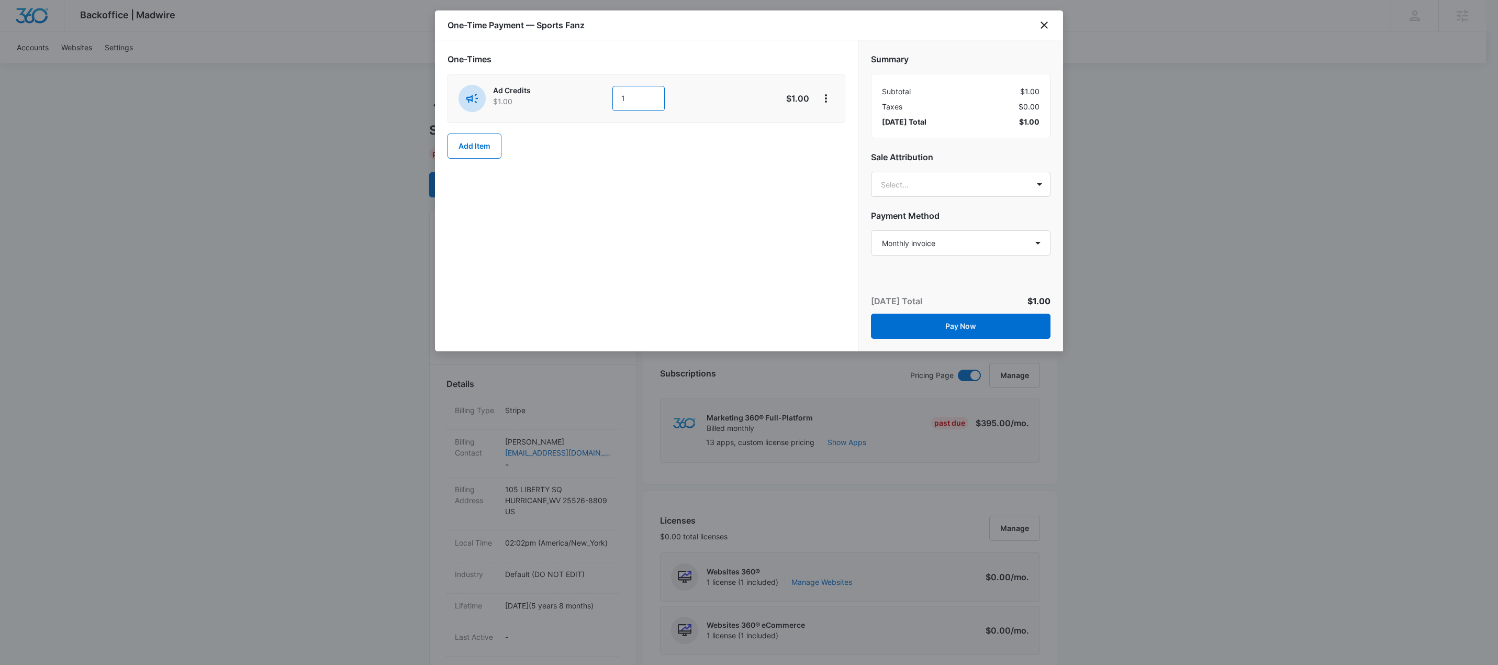
drag, startPoint x: 627, startPoint y: 96, endPoint x: 609, endPoint y: 93, distance: 19.2
click at [611, 93] on div "Ad Credits $1.00 1" at bounding box center [608, 98] width 301 height 27
type input "600"
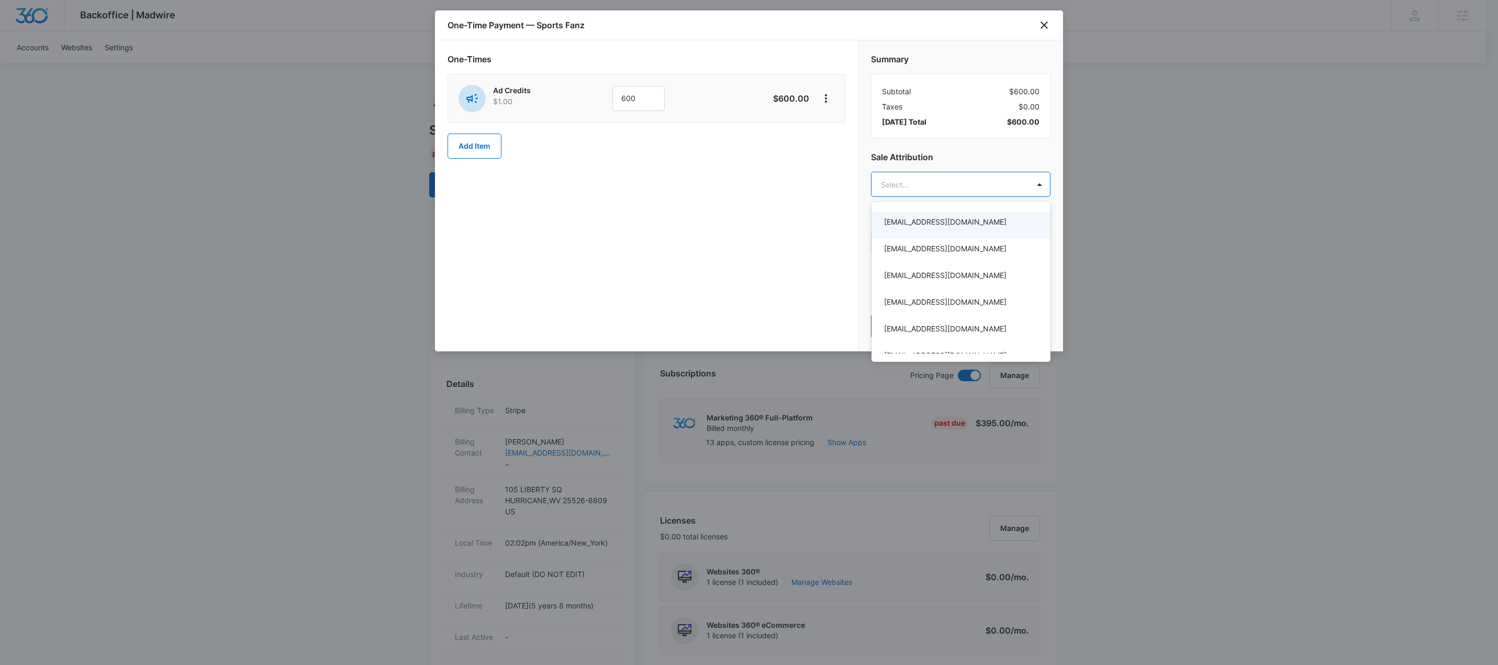
click at [1004, 152] on div at bounding box center [749, 332] width 1498 height 665
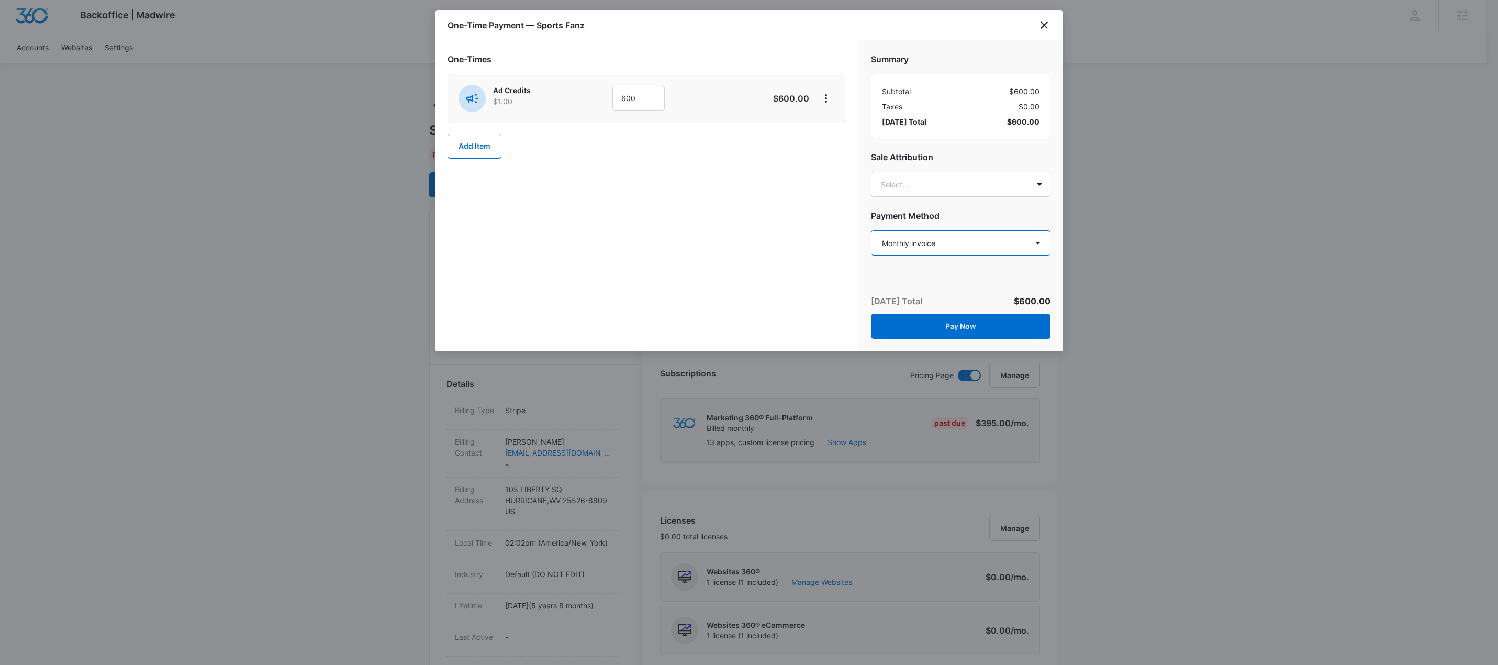
click at [1002, 243] on select "Select a payment method Mastercard ending in 7008 Visa ending in 4517 Visa endi…" at bounding box center [960, 242] width 179 height 25
select select "pm_1RrRiBA4n8RTgNjUJFz31uSB"
click at [871, 231] on select "Select a payment method Mastercard ending in 7008 Visa ending in 4517 Visa endi…" at bounding box center [960, 242] width 179 height 25
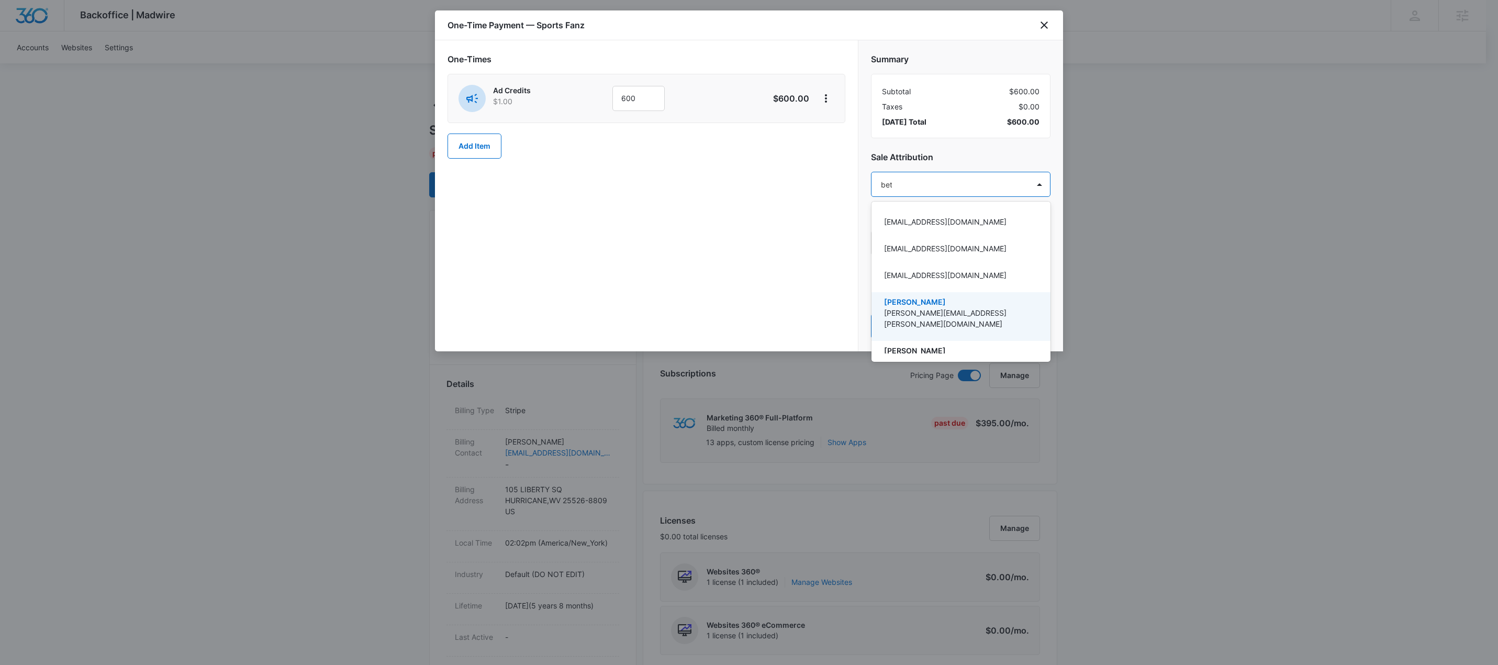
type input "[PERSON_NAME]"
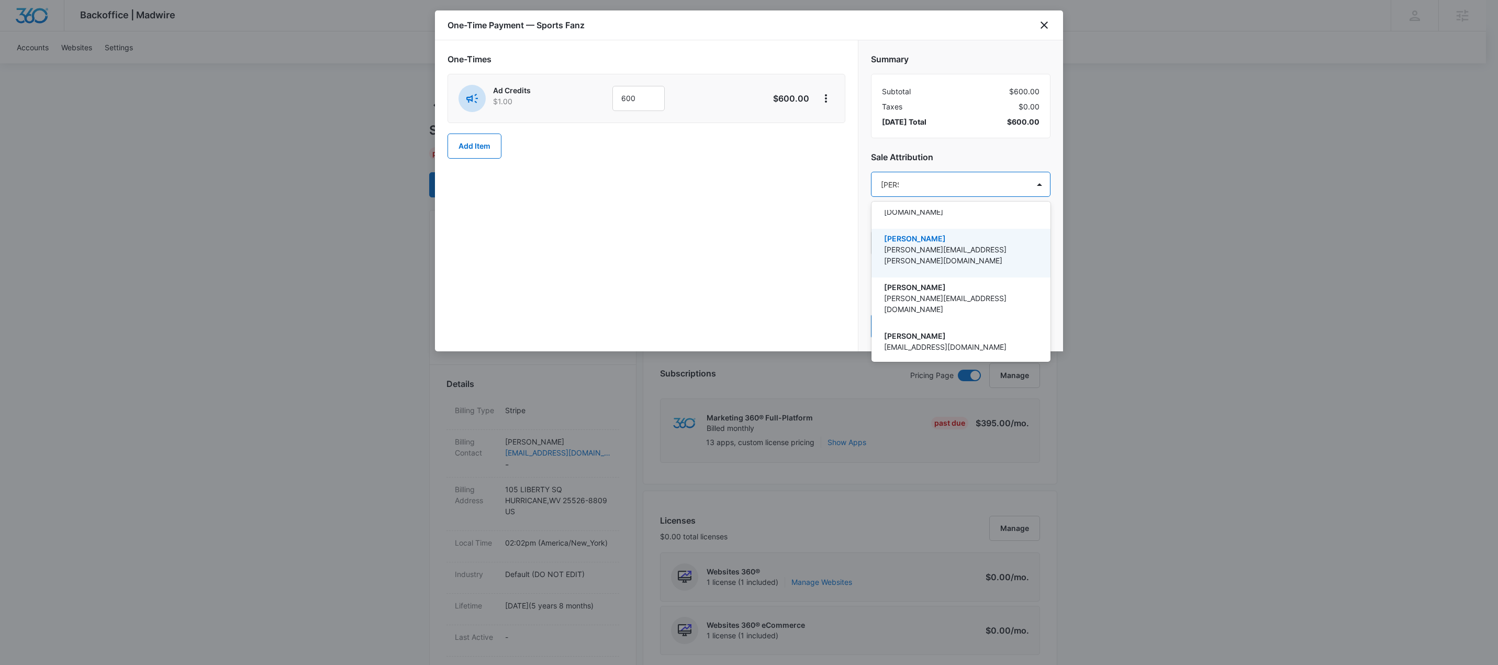
scroll to position [48, 0]
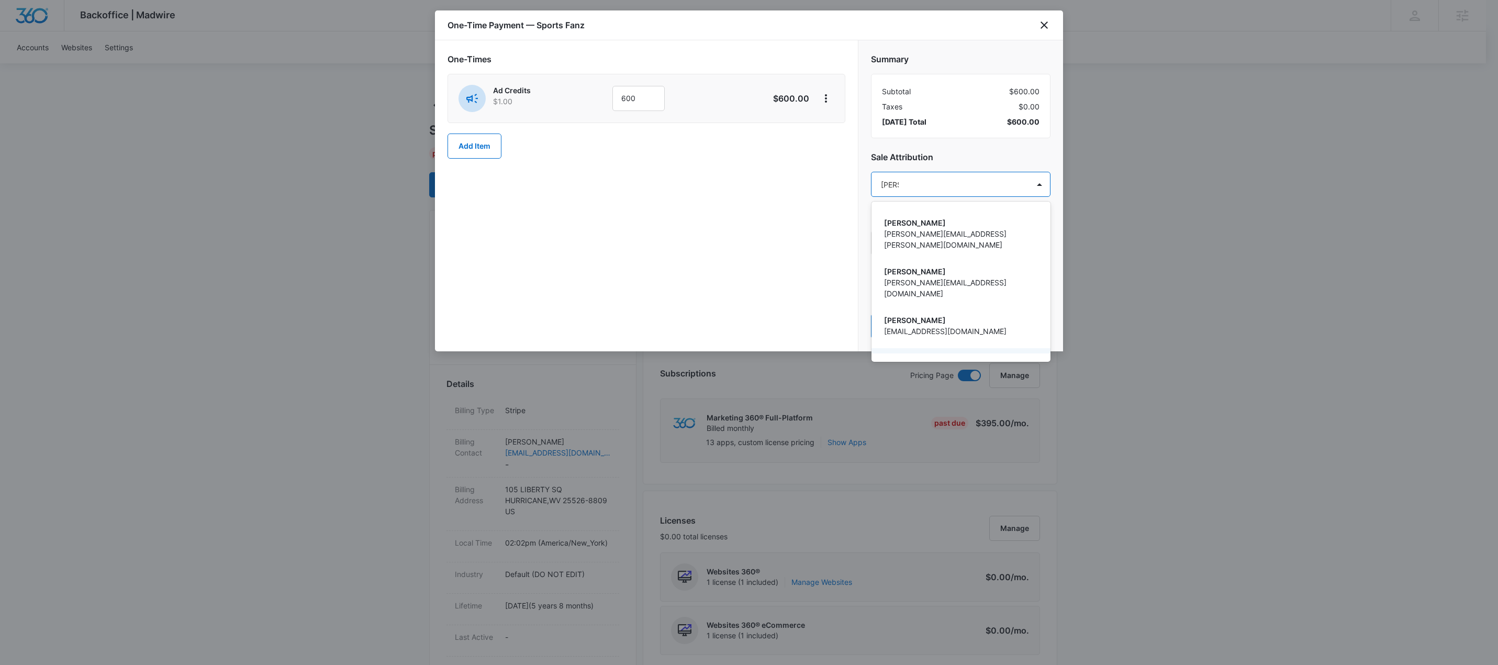
click at [915, 363] on p "[PERSON_NAME][EMAIL_ADDRESS][PERSON_NAME][DOMAIN_NAME]" at bounding box center [960, 374] width 152 height 22
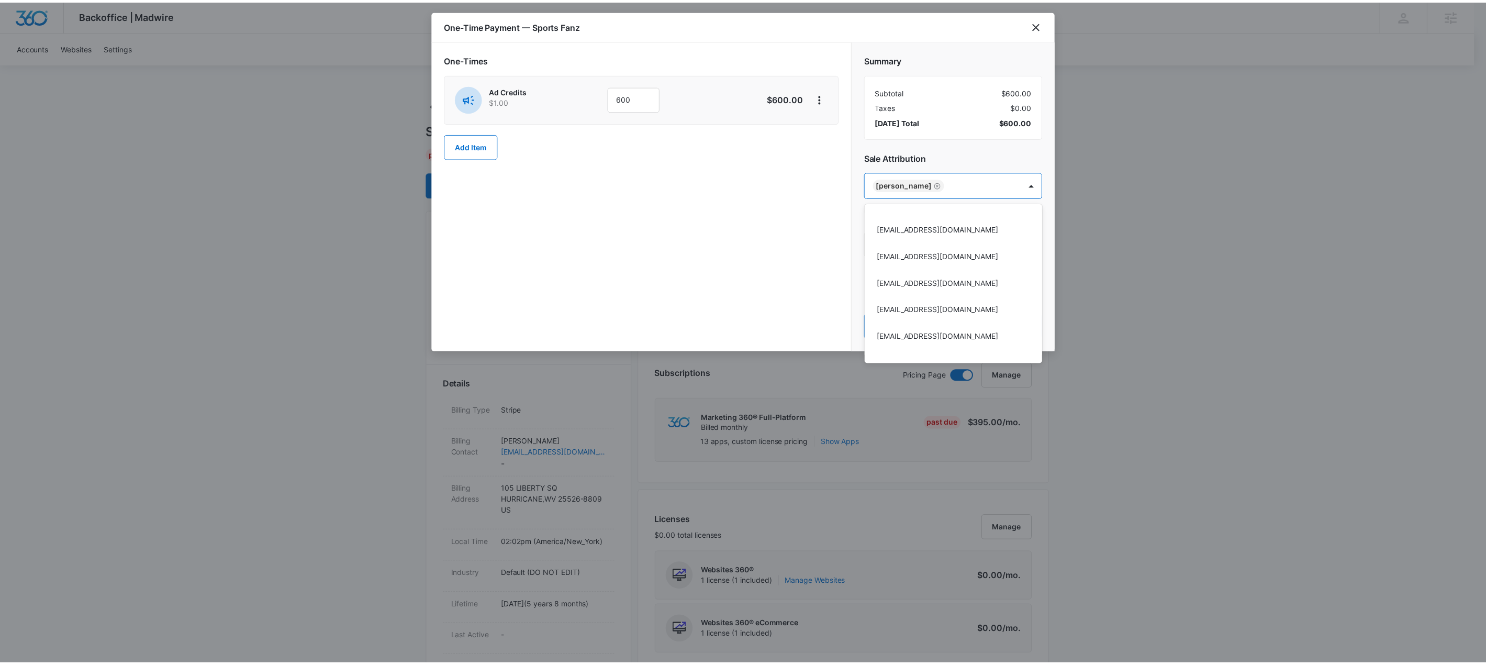
scroll to position [5634, 0]
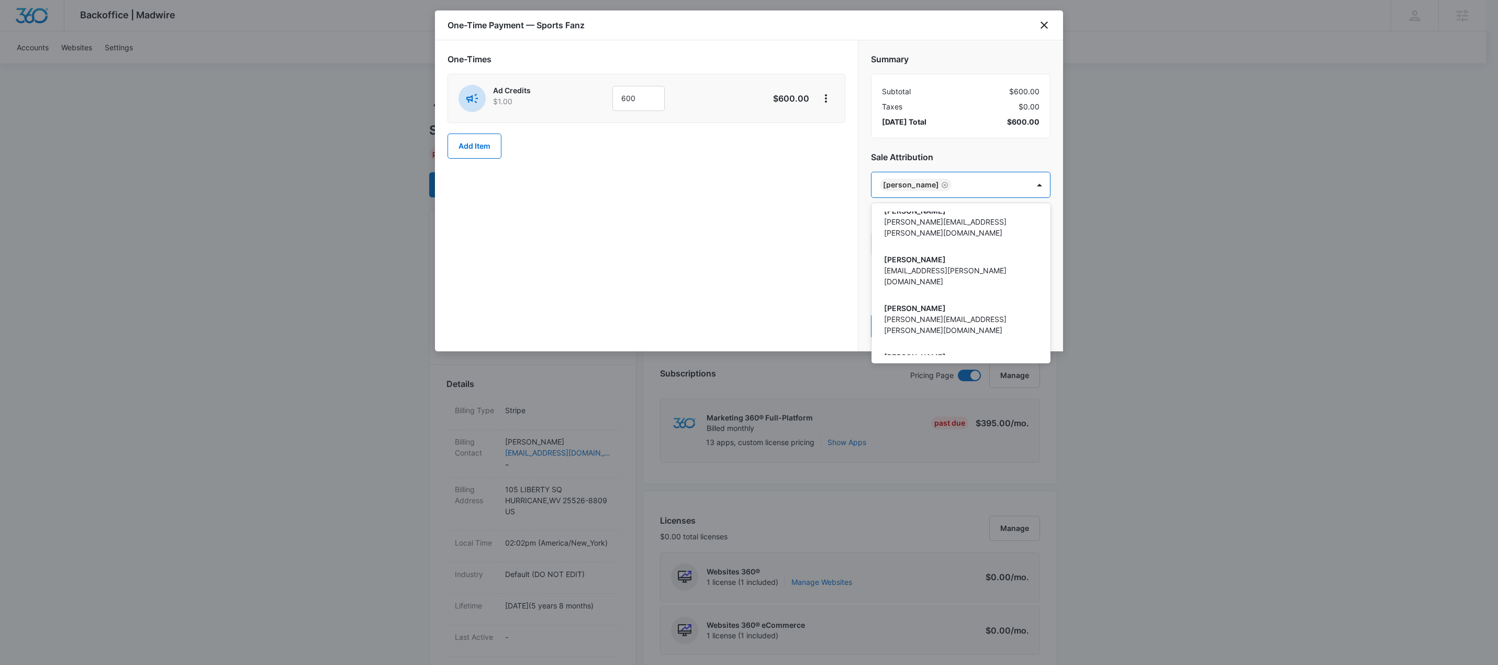
click at [956, 156] on div at bounding box center [749, 332] width 1498 height 665
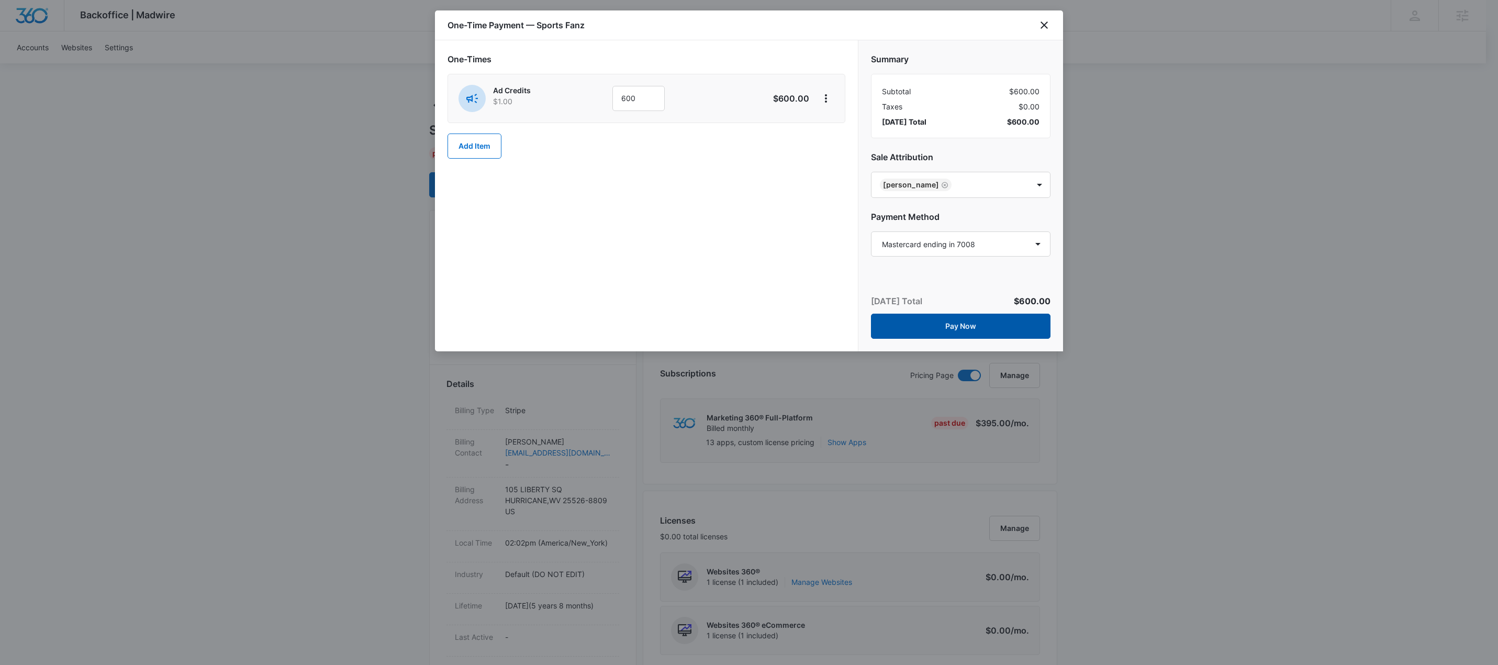
click at [951, 329] on button "Pay Now" at bounding box center [960, 325] width 179 height 25
